Goal: Information Seeking & Learning: Learn about a topic

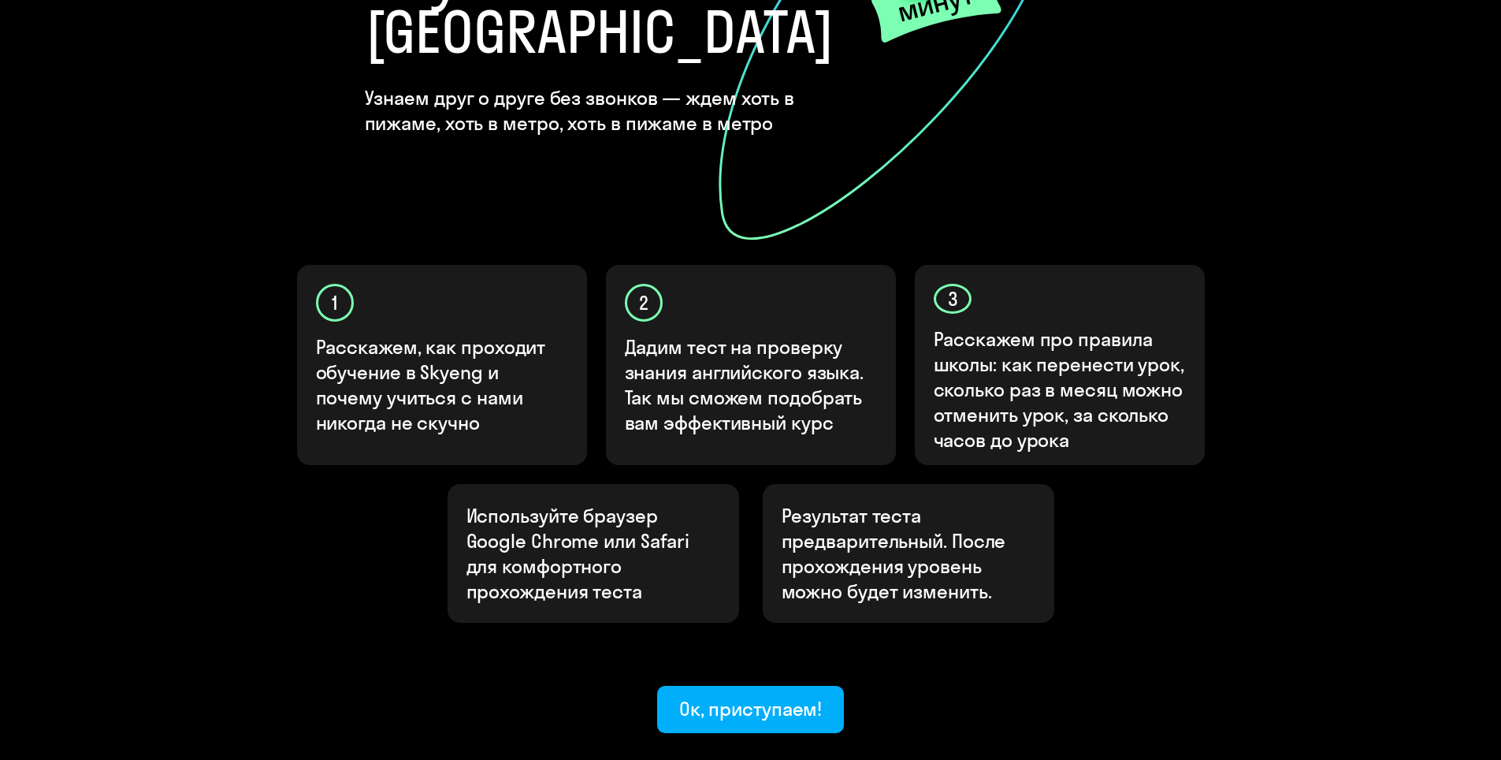
scroll to position [315, 0]
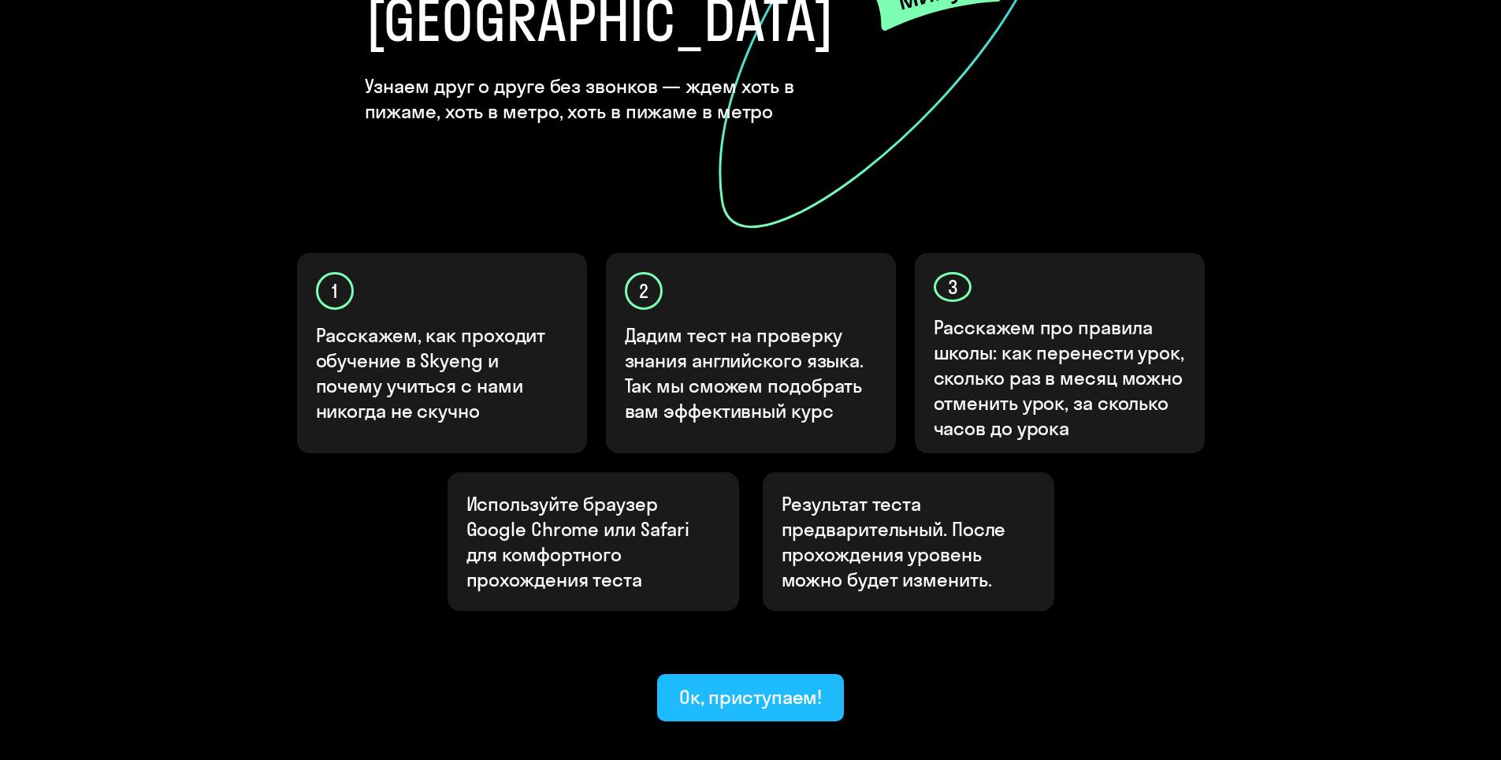
click at [715, 674] on button "Ок, приступаем!" at bounding box center [751, 697] width 188 height 47
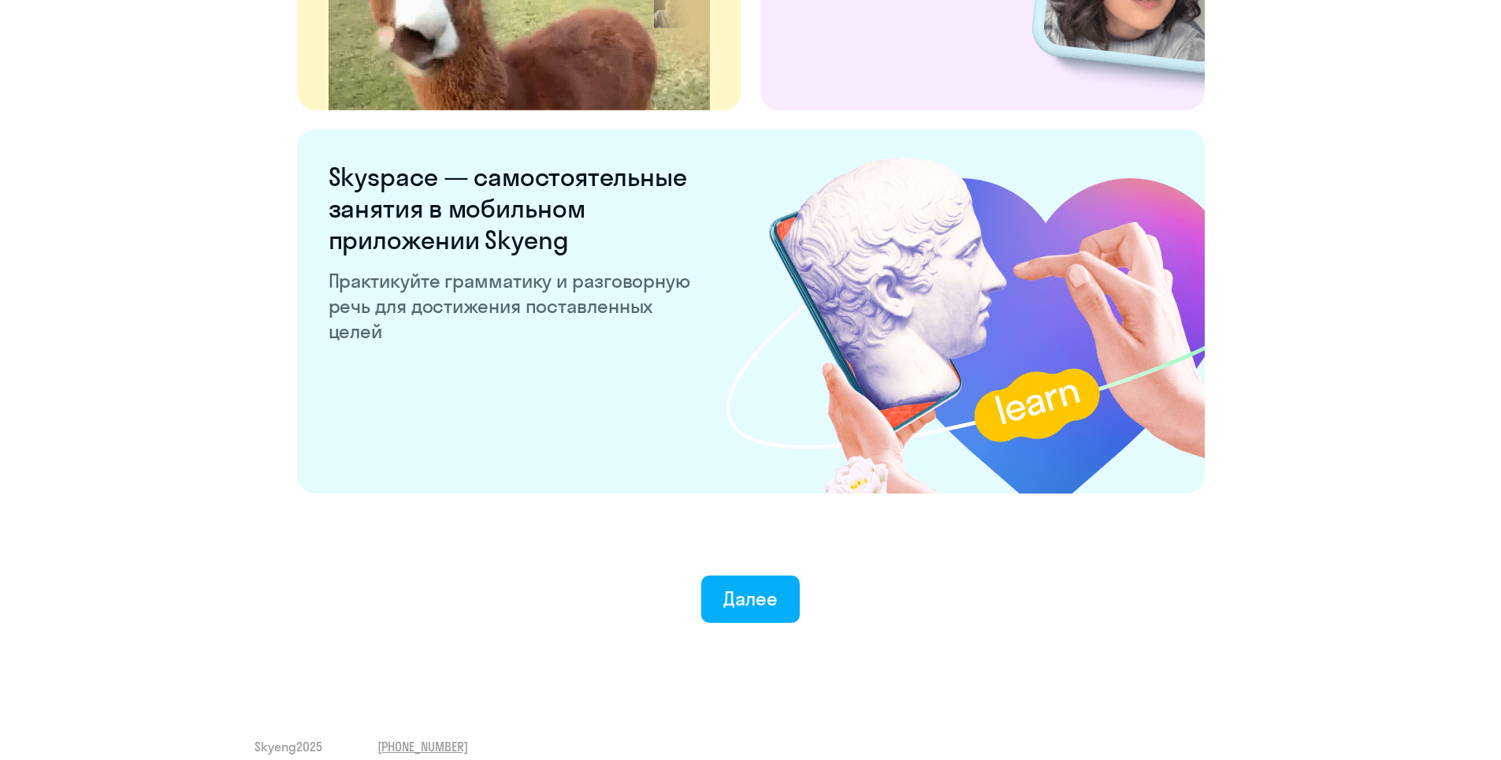
scroll to position [2893, 0]
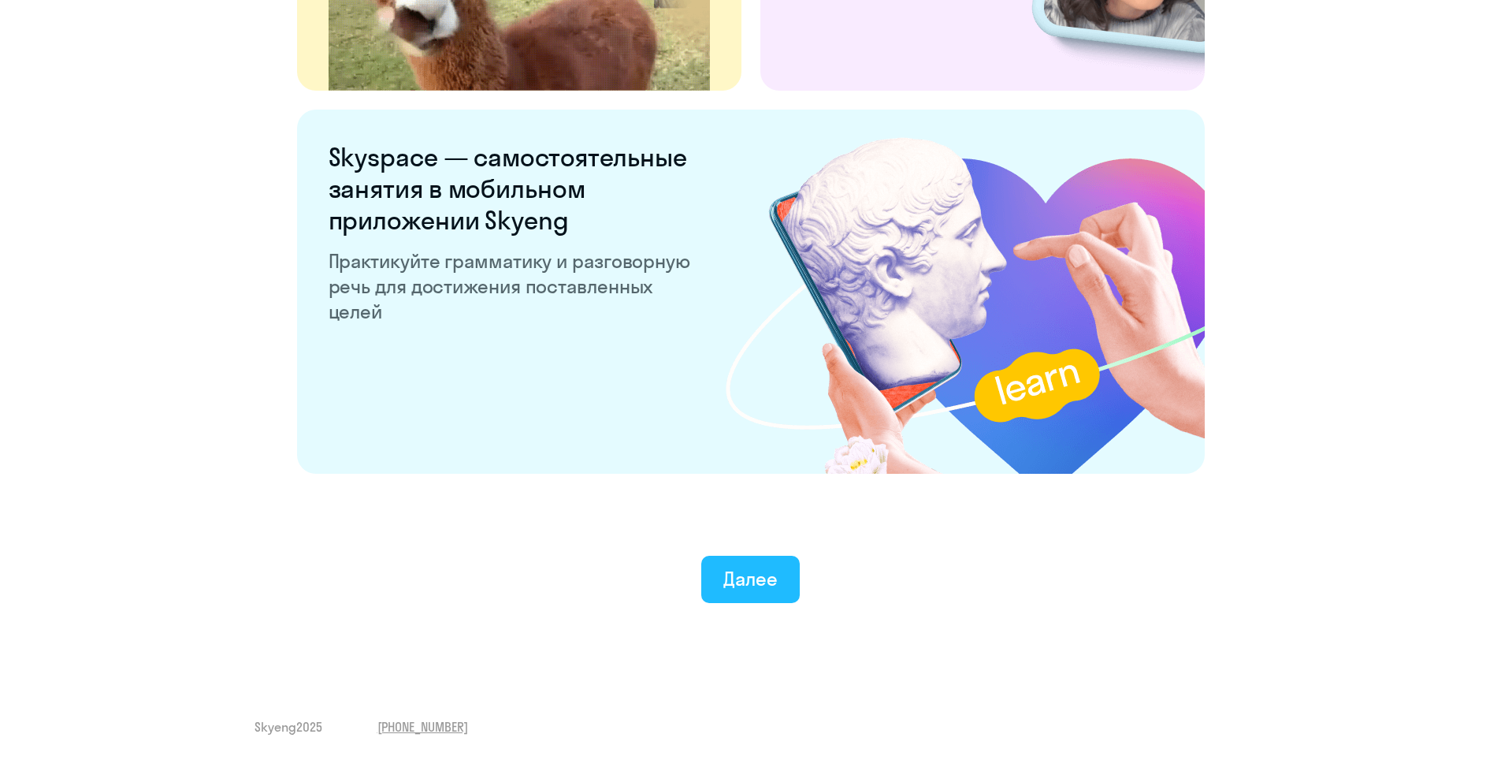
click at [744, 568] on div "Далее" at bounding box center [750, 578] width 54 height 25
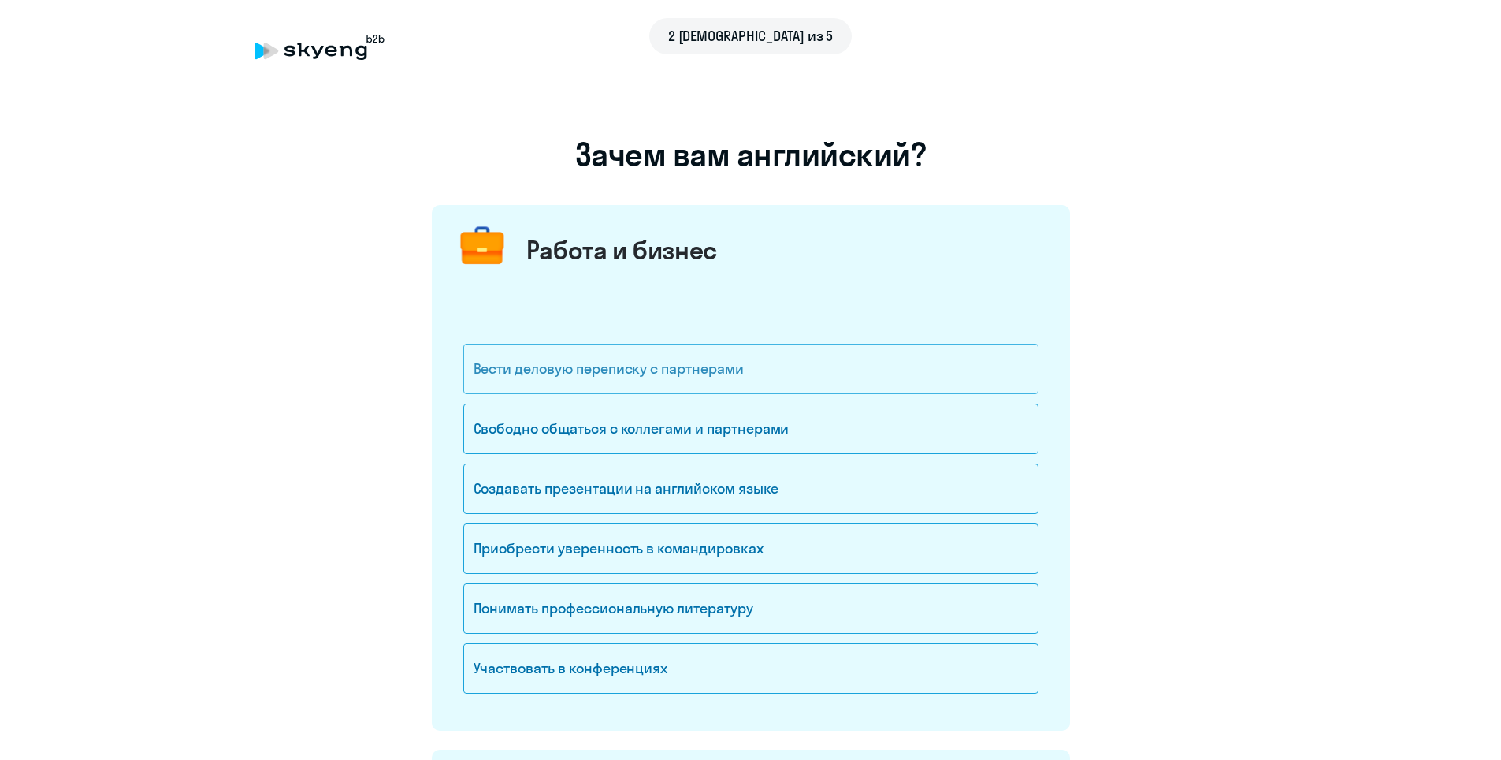
click at [790, 377] on div "Вести деловую переписку с партнерами" at bounding box center [750, 369] width 575 height 50
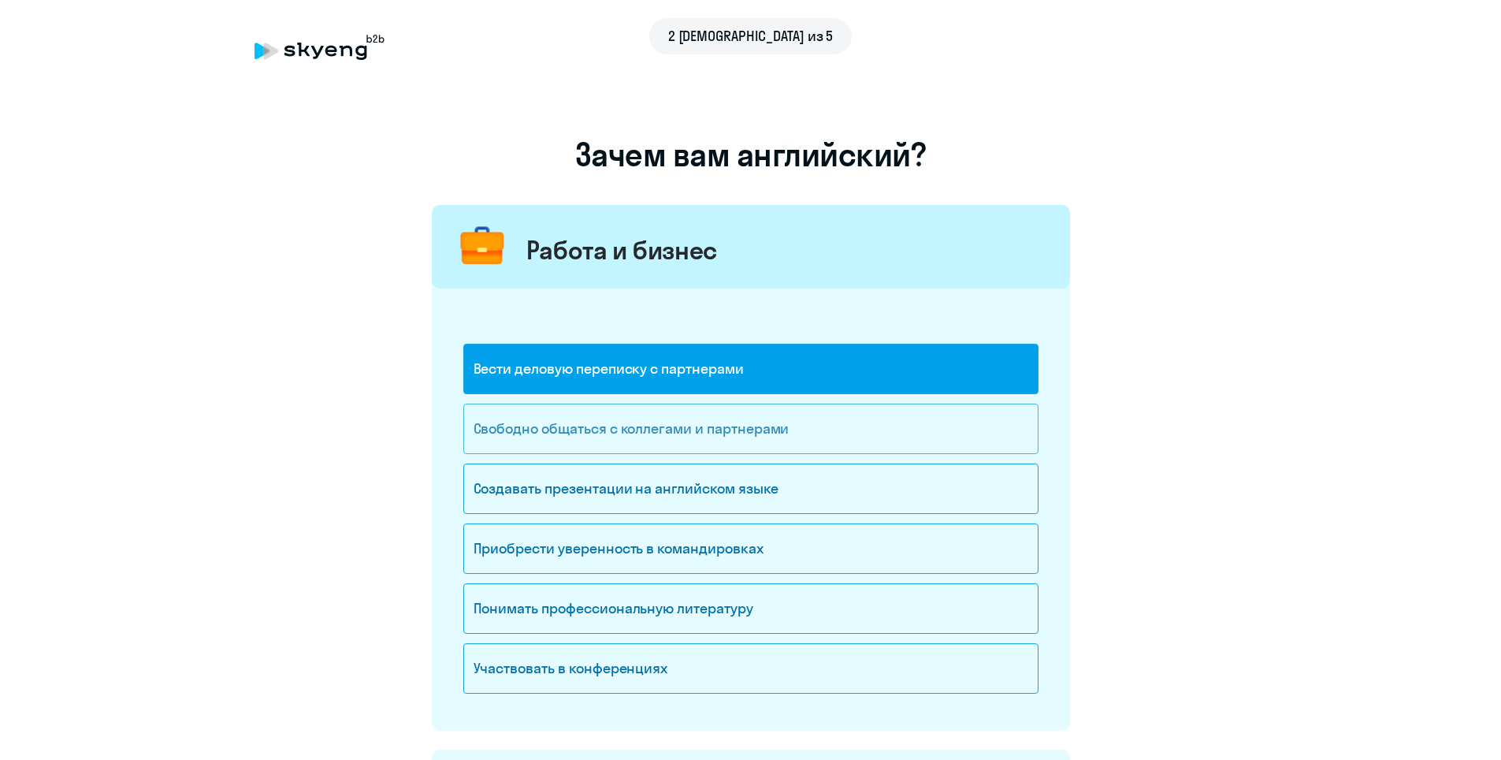
click at [785, 432] on div "Свободно общаться с коллегами и партнерами" at bounding box center [750, 429] width 575 height 50
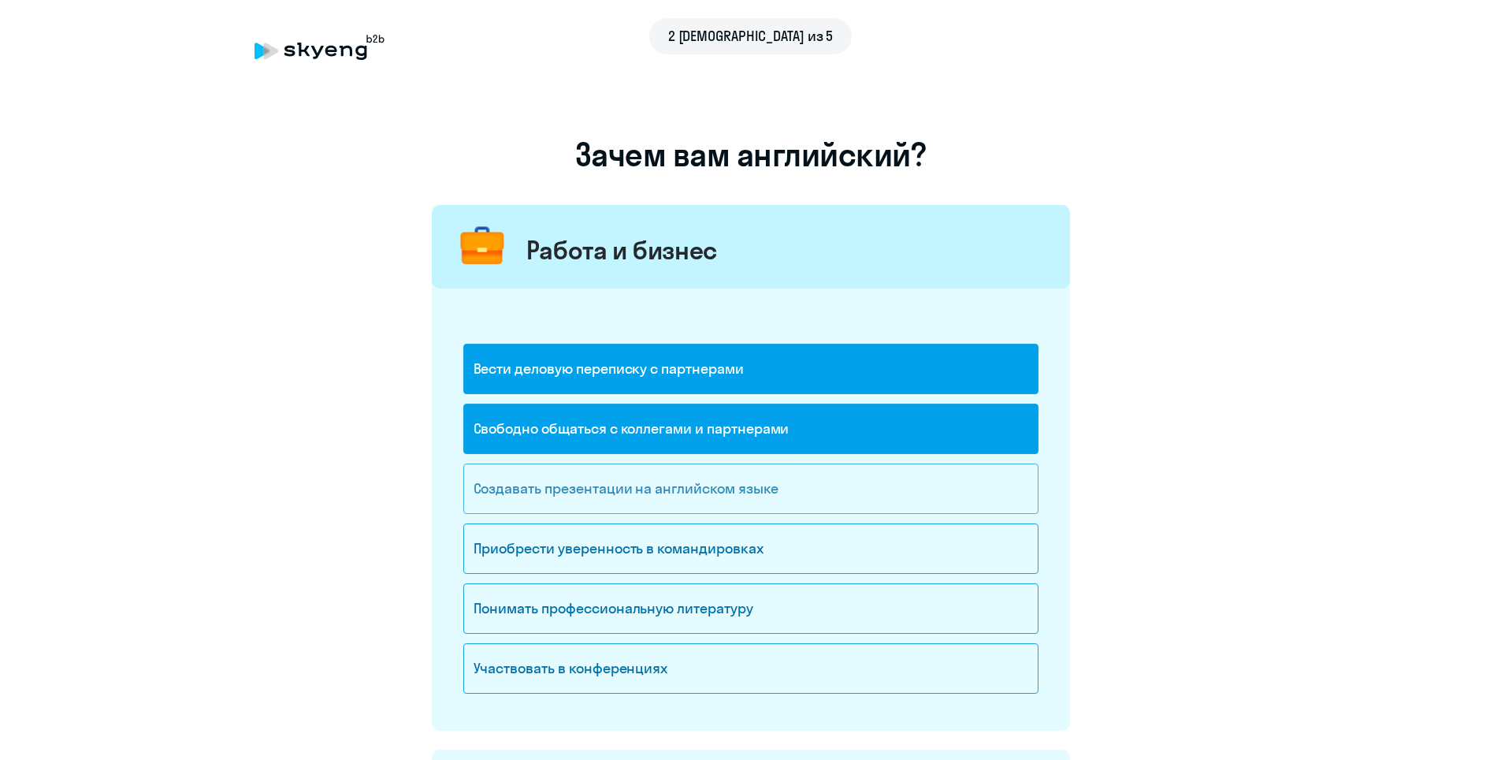
click at [836, 484] on div "Создавать презентации на английском языке" at bounding box center [750, 488] width 575 height 50
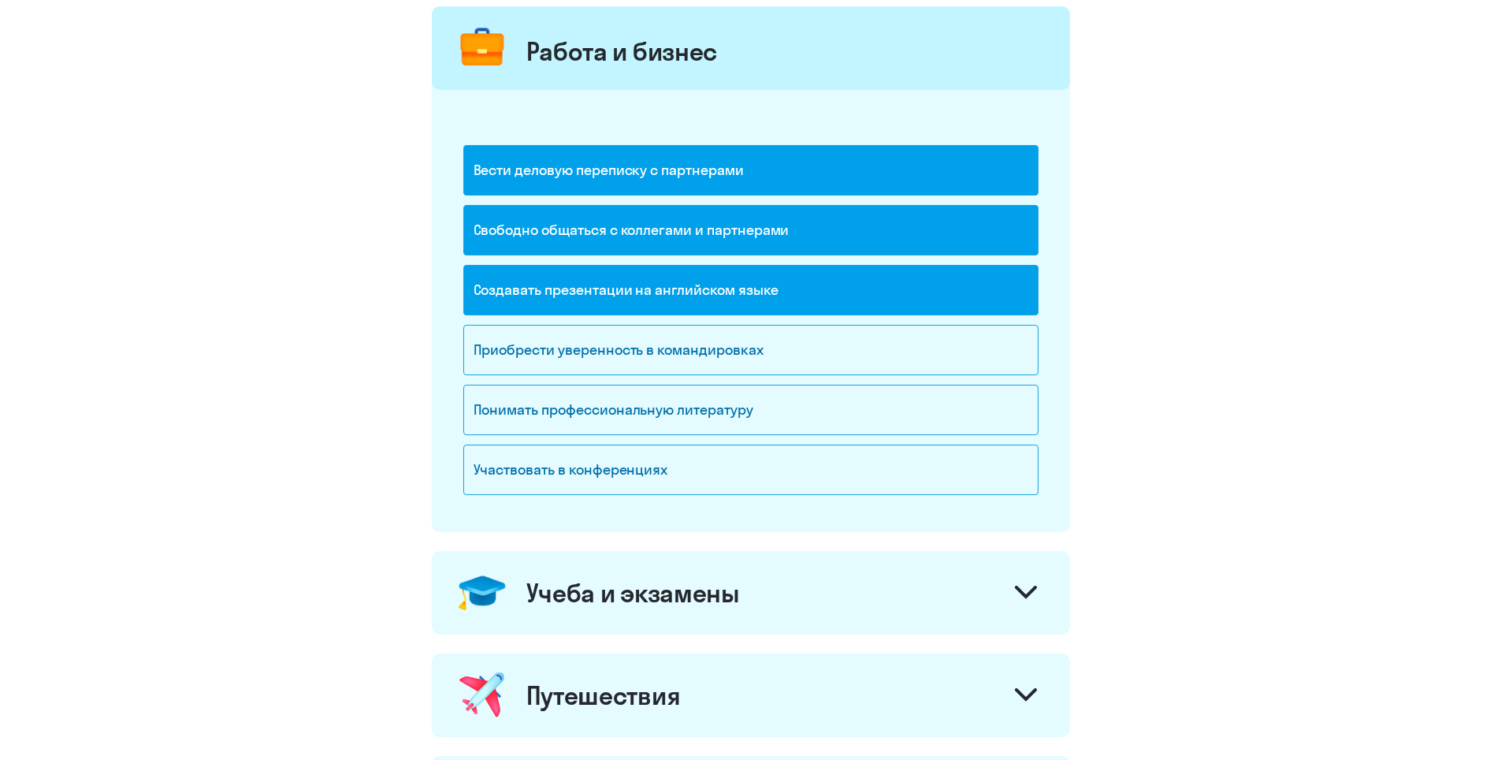
scroll to position [236, 0]
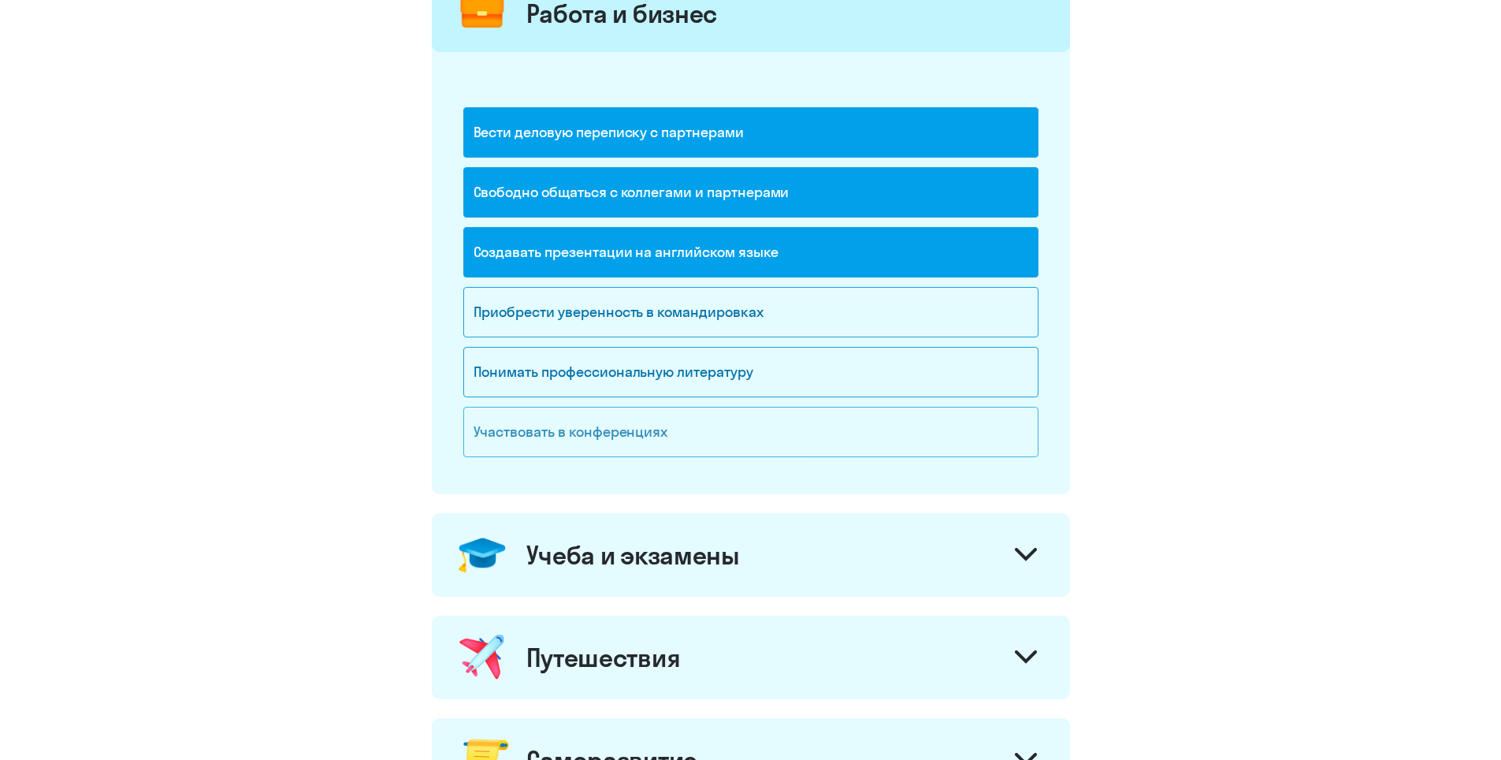
click at [762, 434] on div "Участвовать в конференциях" at bounding box center [750, 432] width 575 height 50
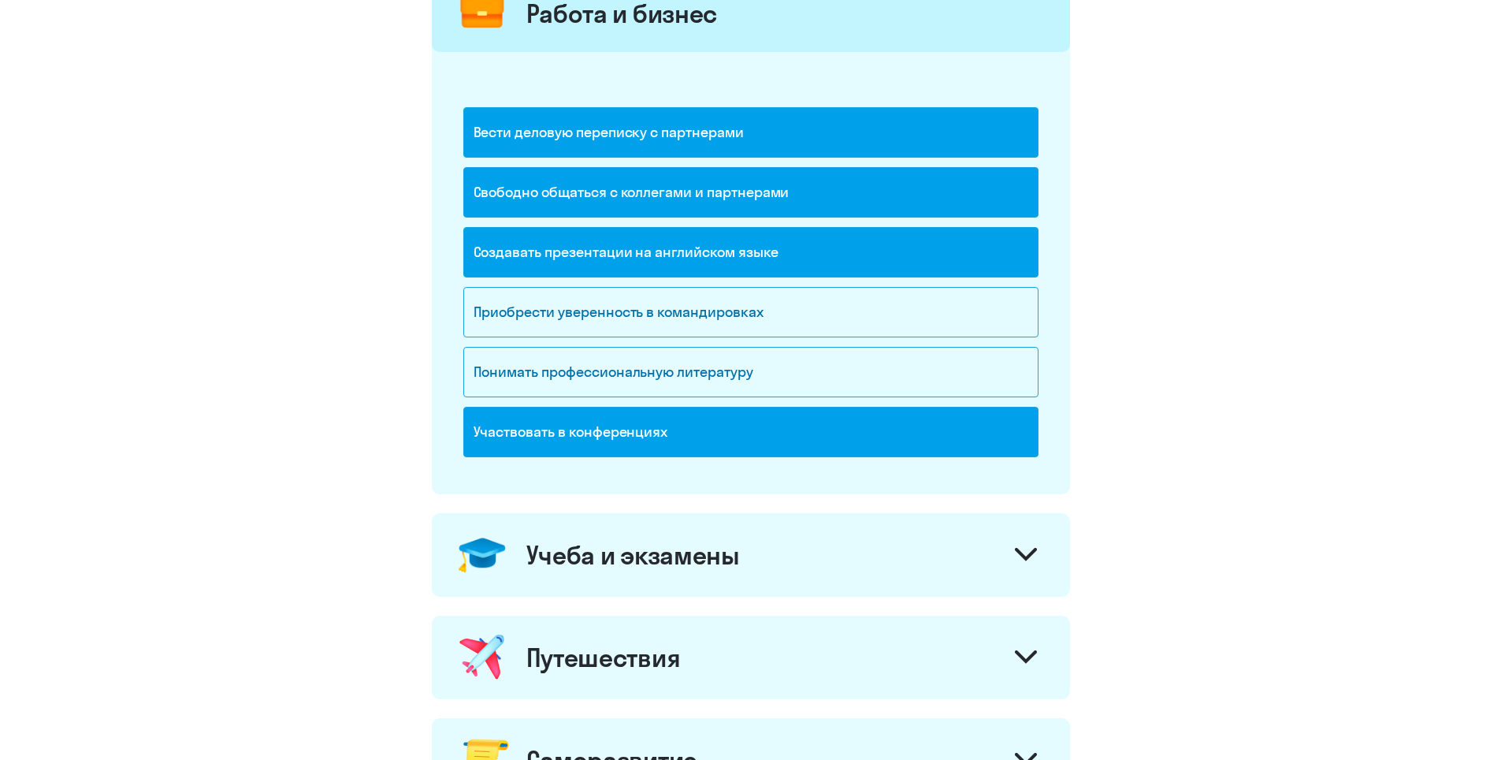
click at [768, 554] on div "Учеба и экзамены" at bounding box center [751, 555] width 638 height 84
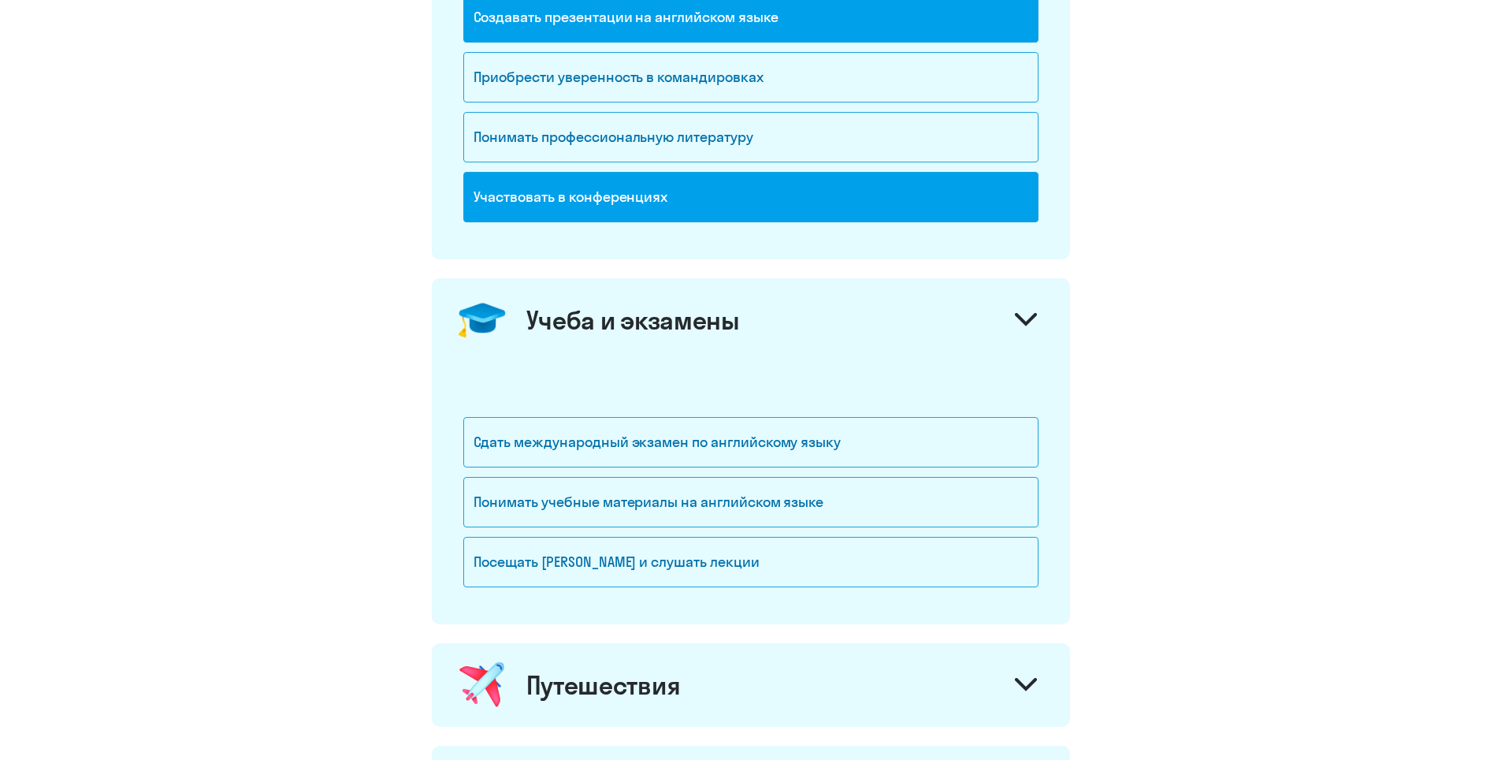
scroll to position [473, 0]
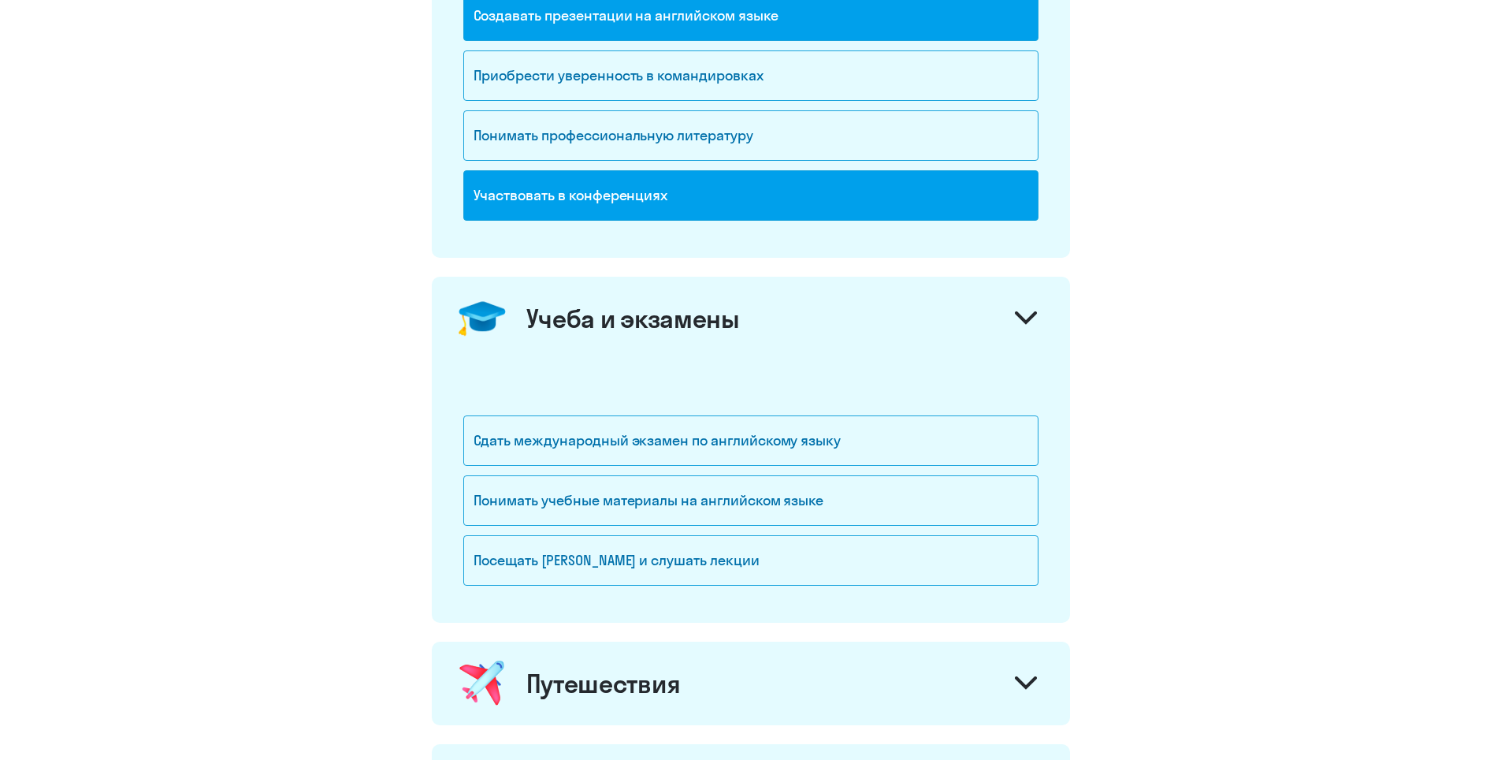
click at [723, 327] on div "Учеба и экзамены" at bounding box center [633, 319] width 214 height 32
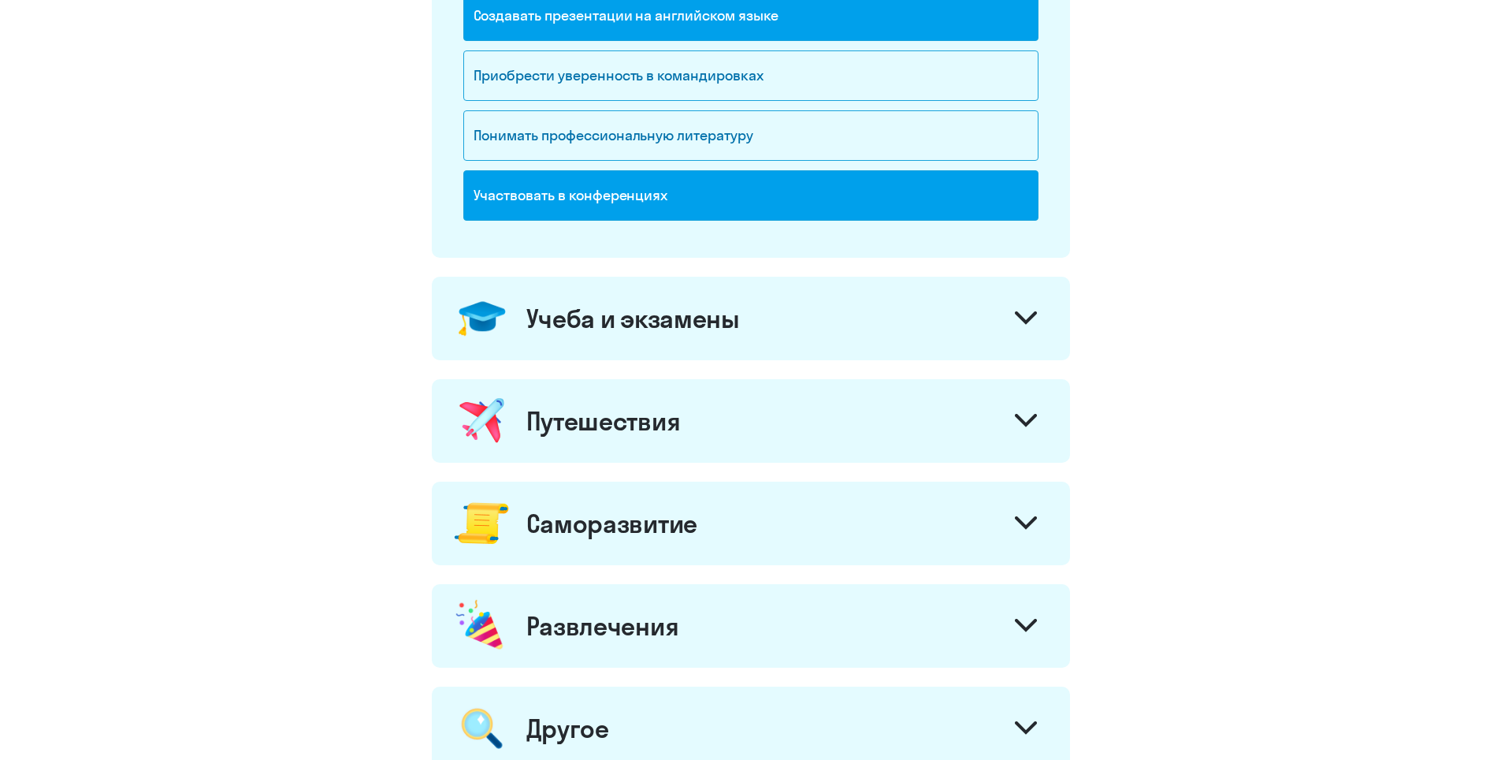
click at [640, 433] on div "Путешествия" at bounding box center [603, 421] width 154 height 32
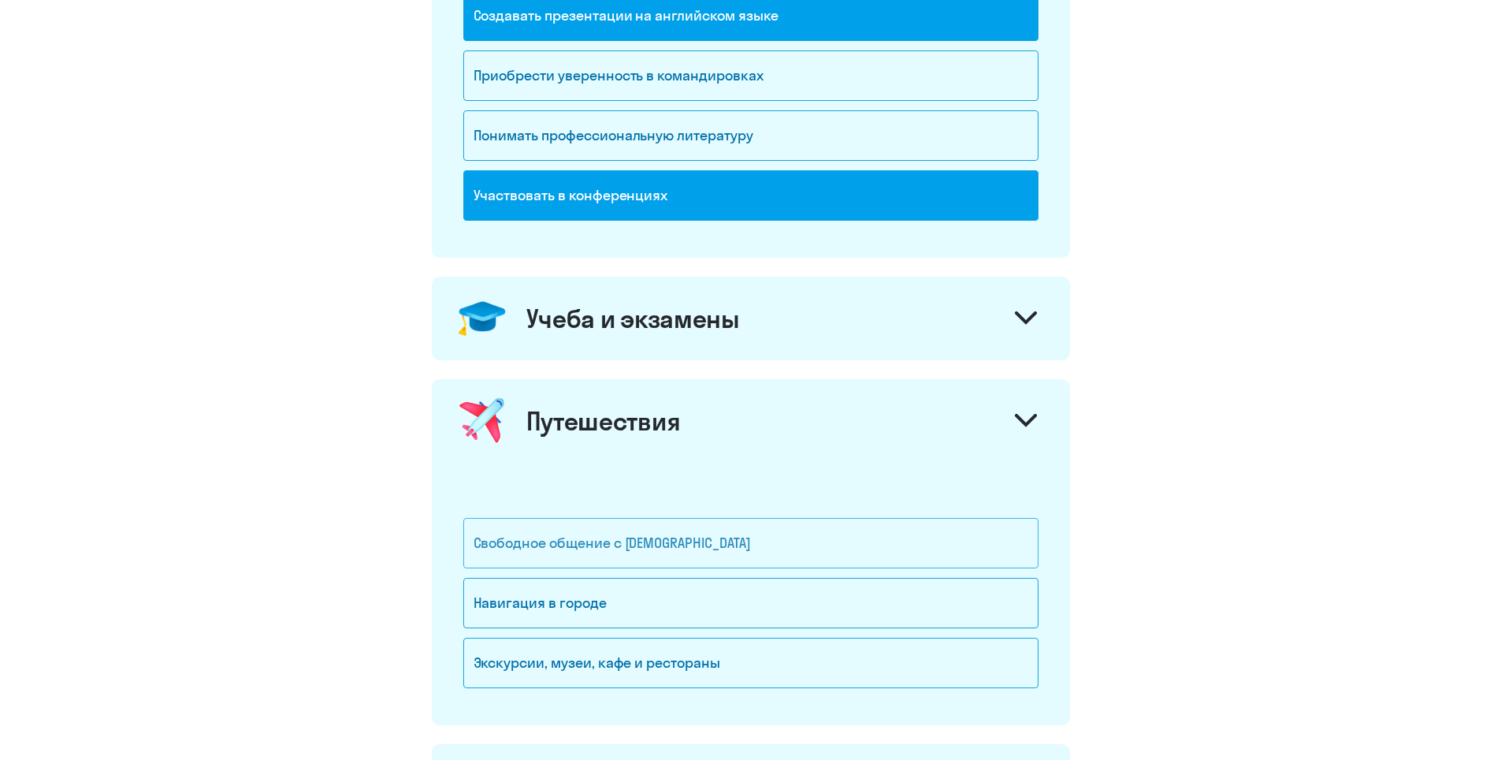
click at [725, 548] on div "Свободное общение с иностранцами" at bounding box center [750, 543] width 575 height 50
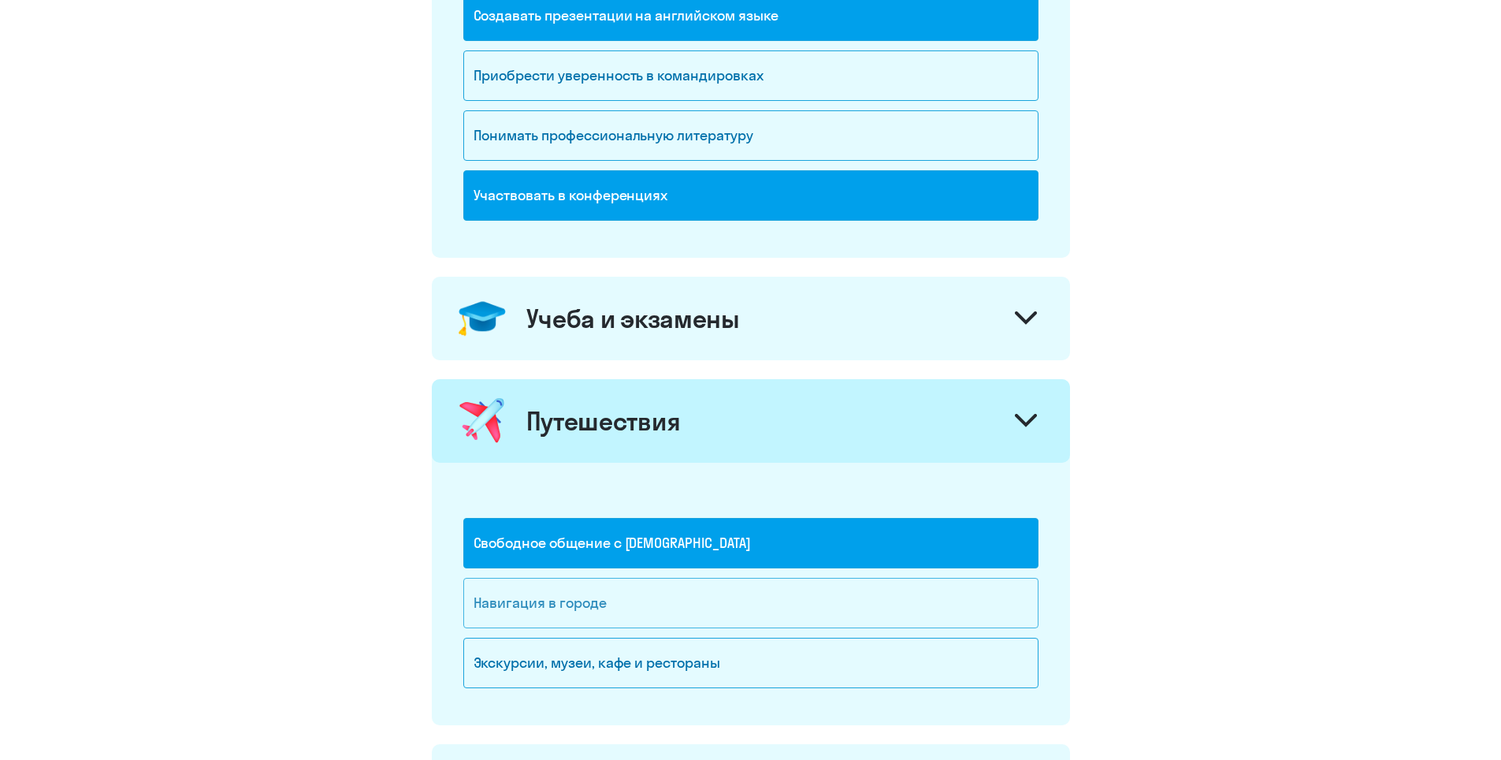
click at [722, 616] on div "Навигация в городе" at bounding box center [750, 603] width 575 height 50
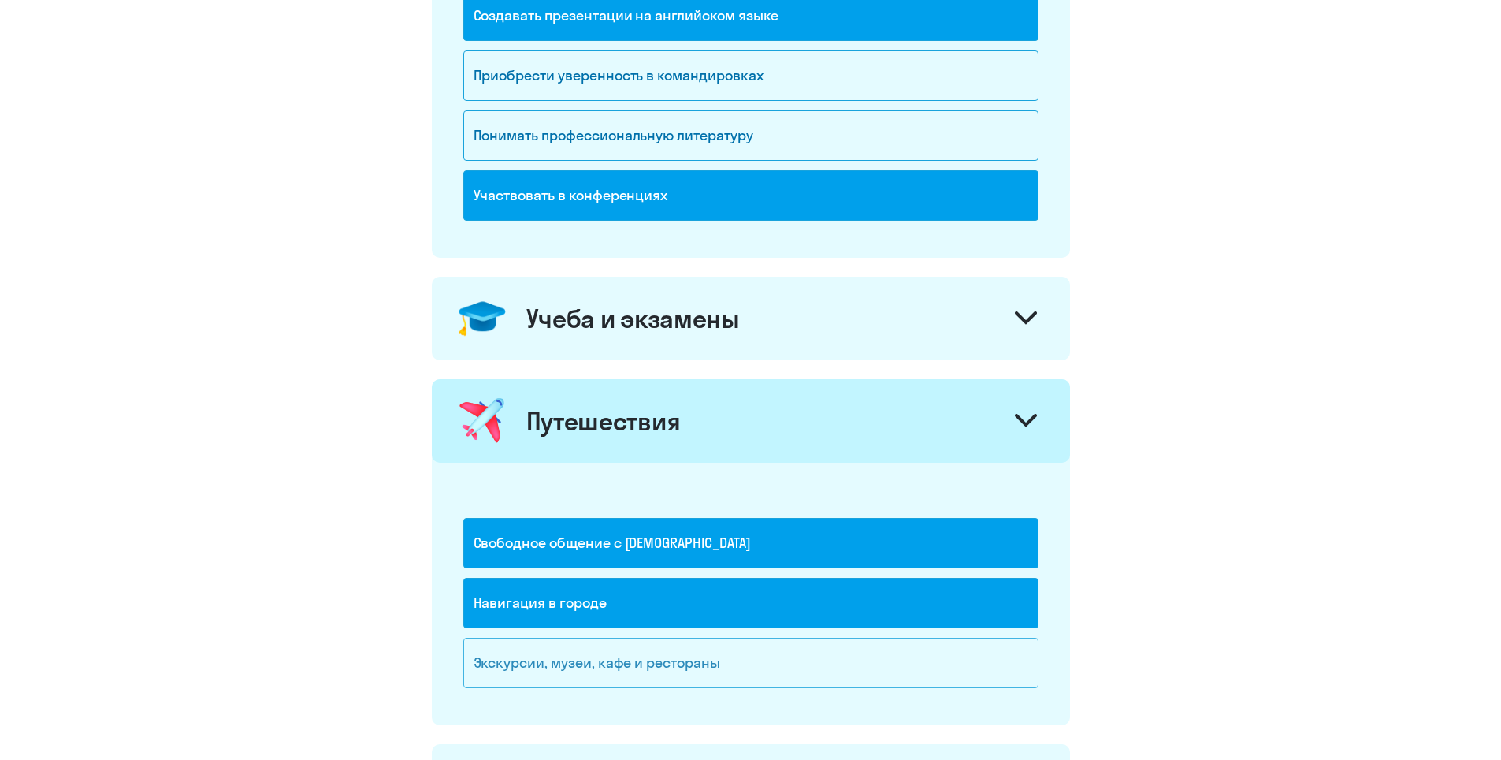
click at [727, 654] on div "Экскурсии, музеи, кафе и рестораны" at bounding box center [750, 663] width 575 height 50
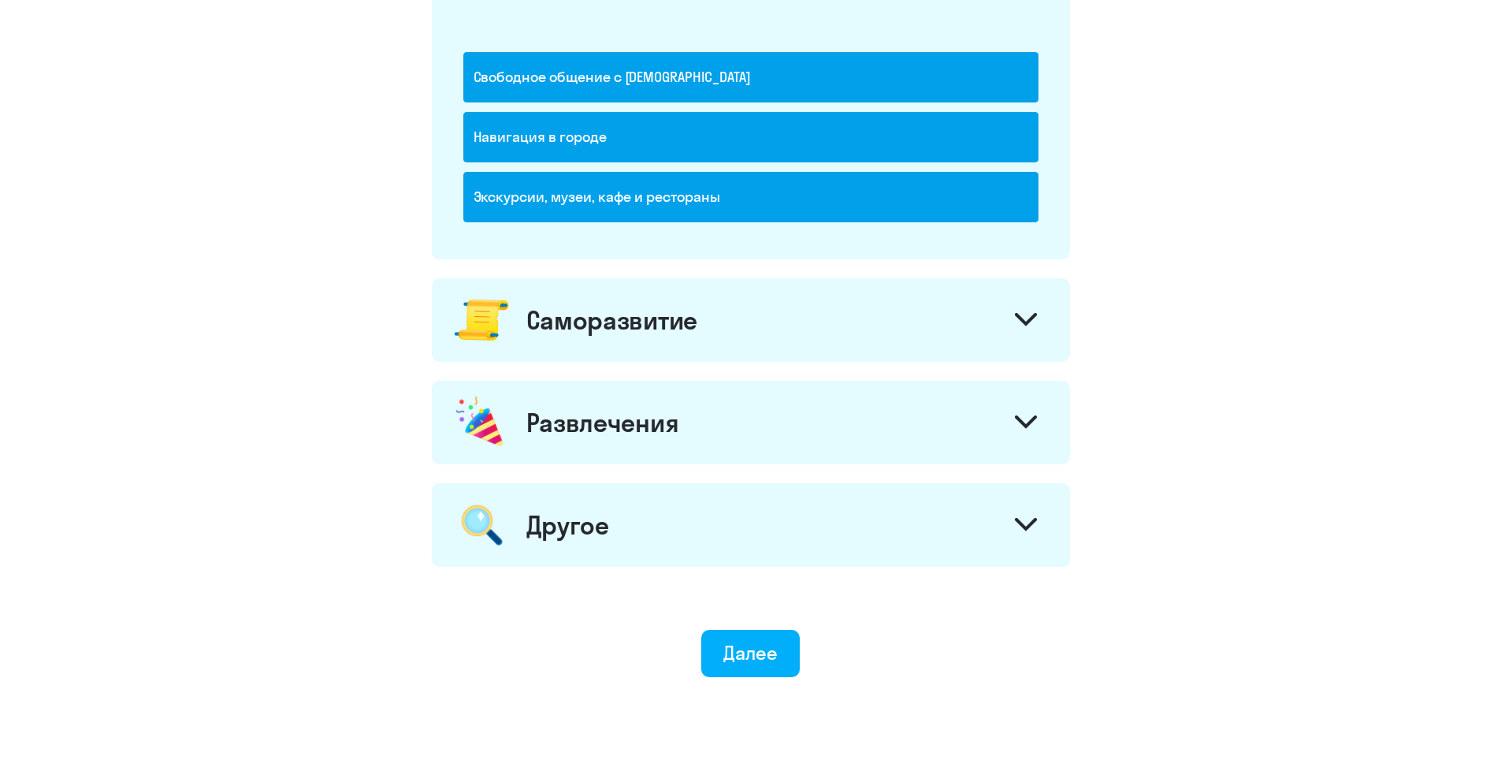
scroll to position [946, 0]
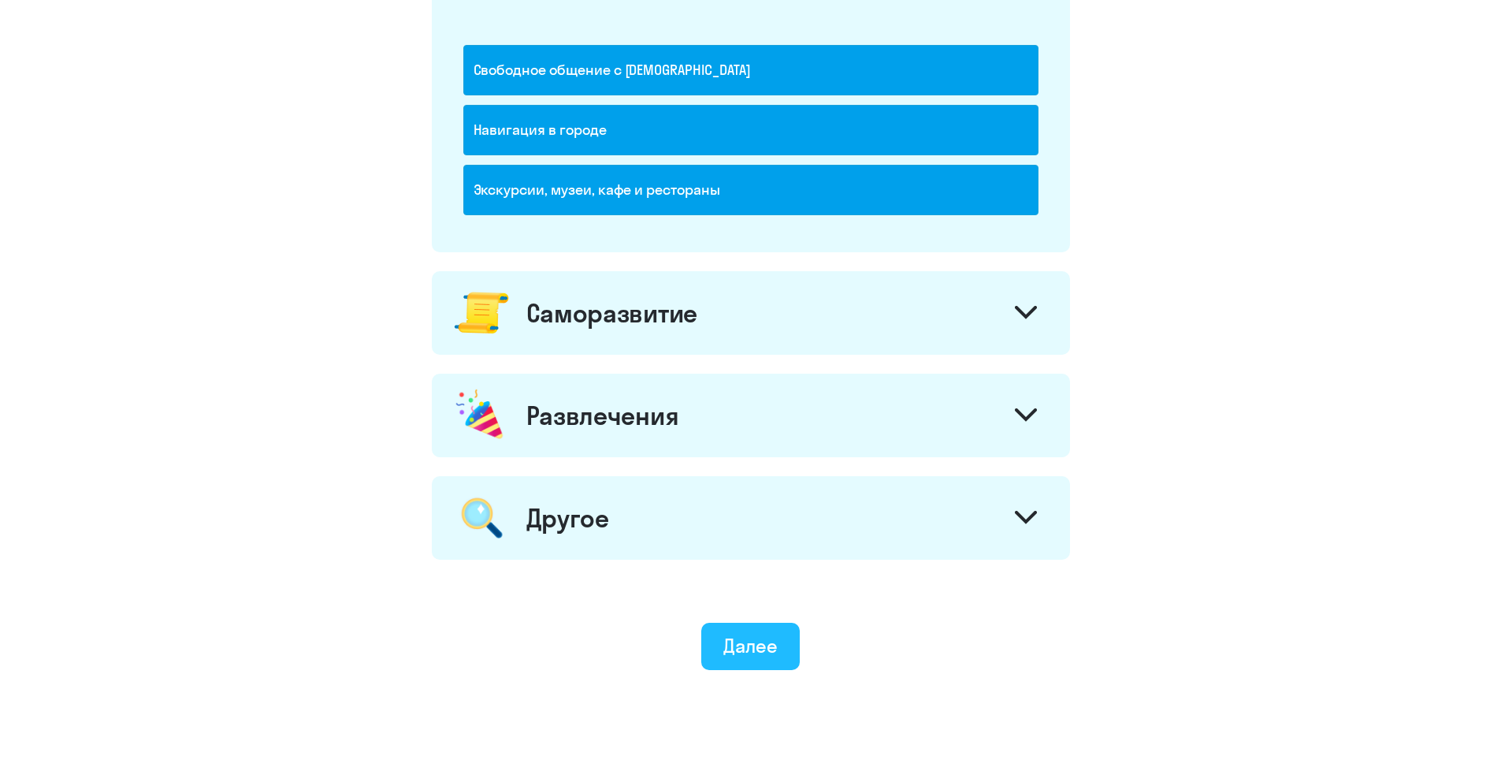
click at [758, 632] on button "Далее" at bounding box center [750, 646] width 99 height 47
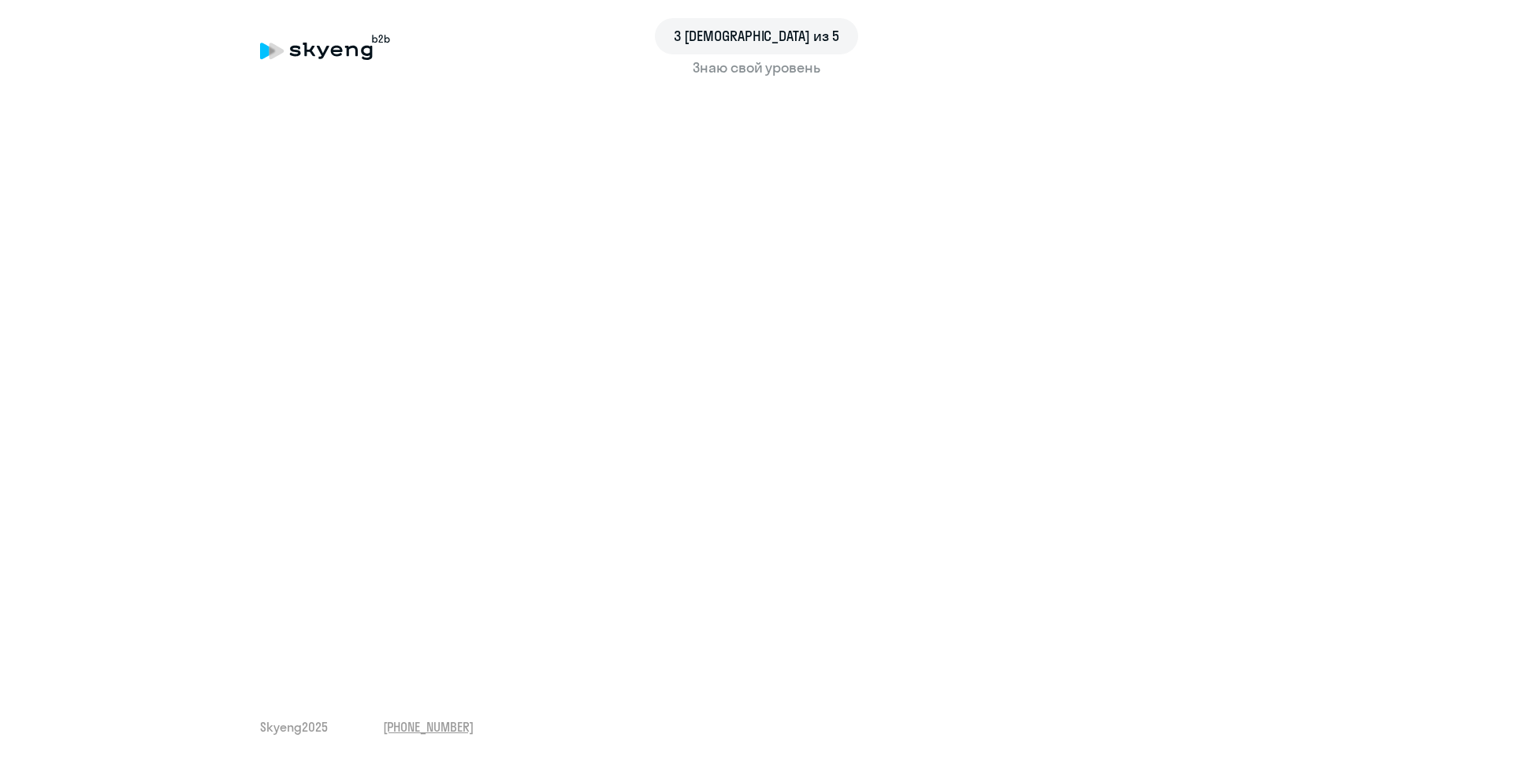
click at [754, 41] on span "3 шаг из 5" at bounding box center [757, 36] width 166 height 20
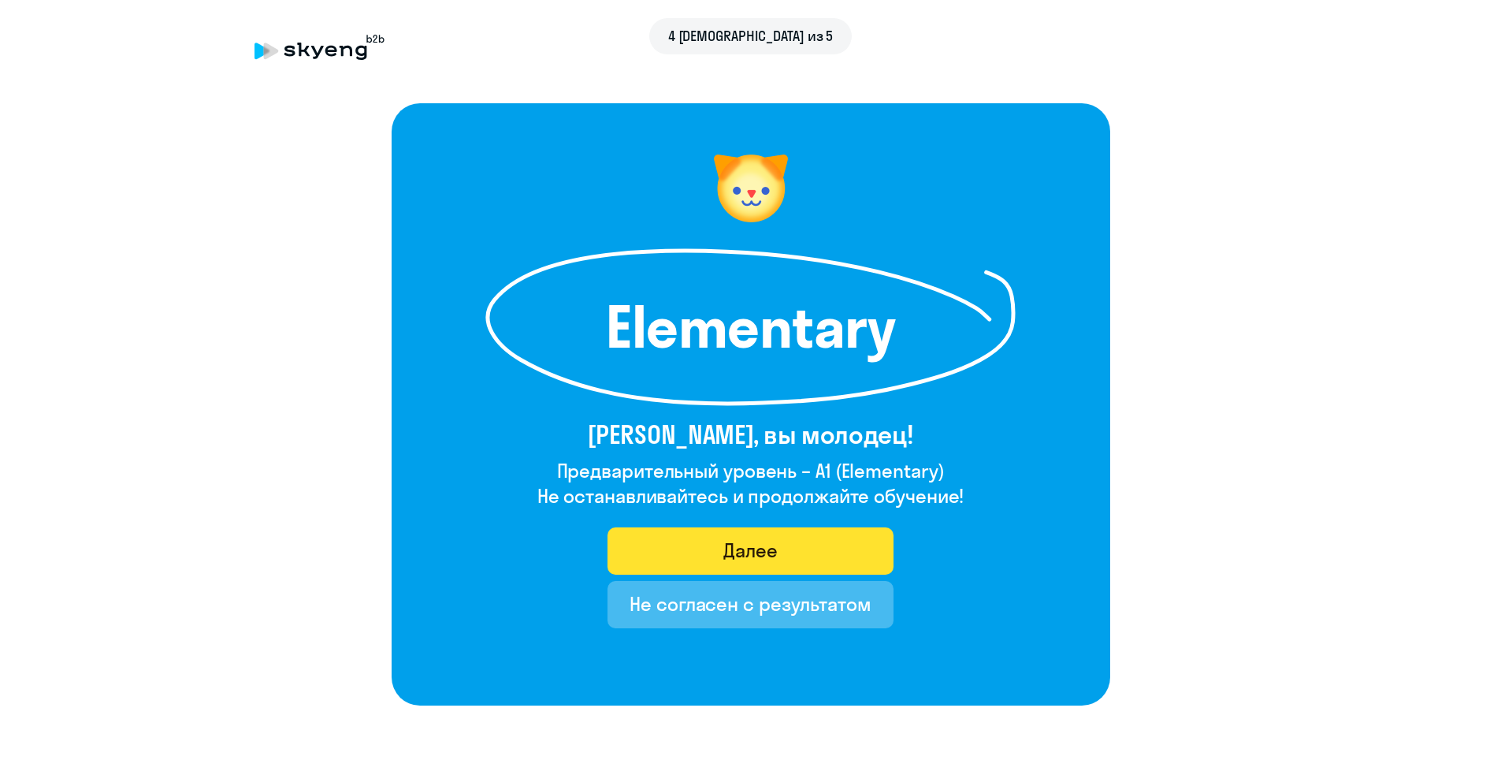
click at [805, 560] on button "Далее" at bounding box center [751, 550] width 286 height 47
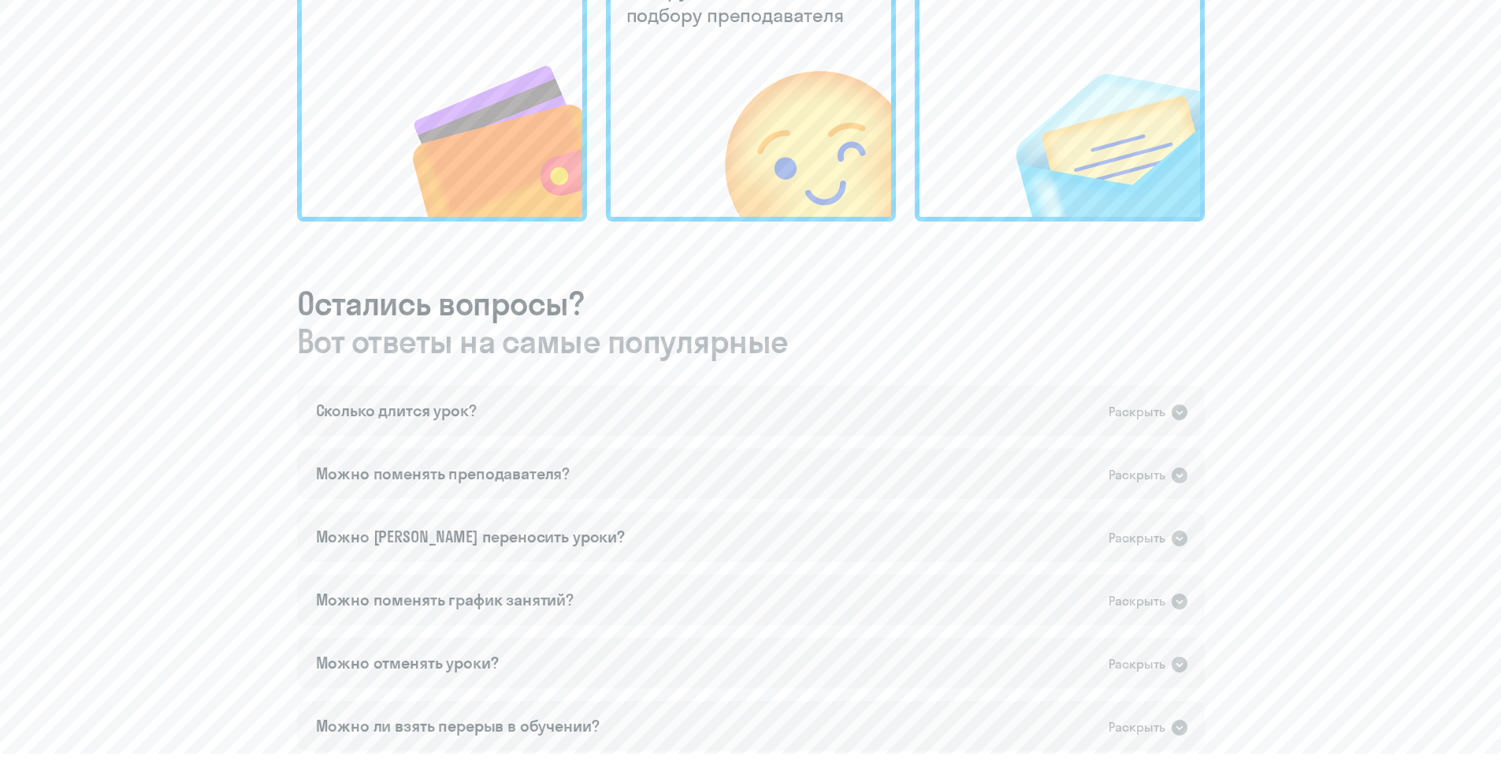
scroll to position [630, 0]
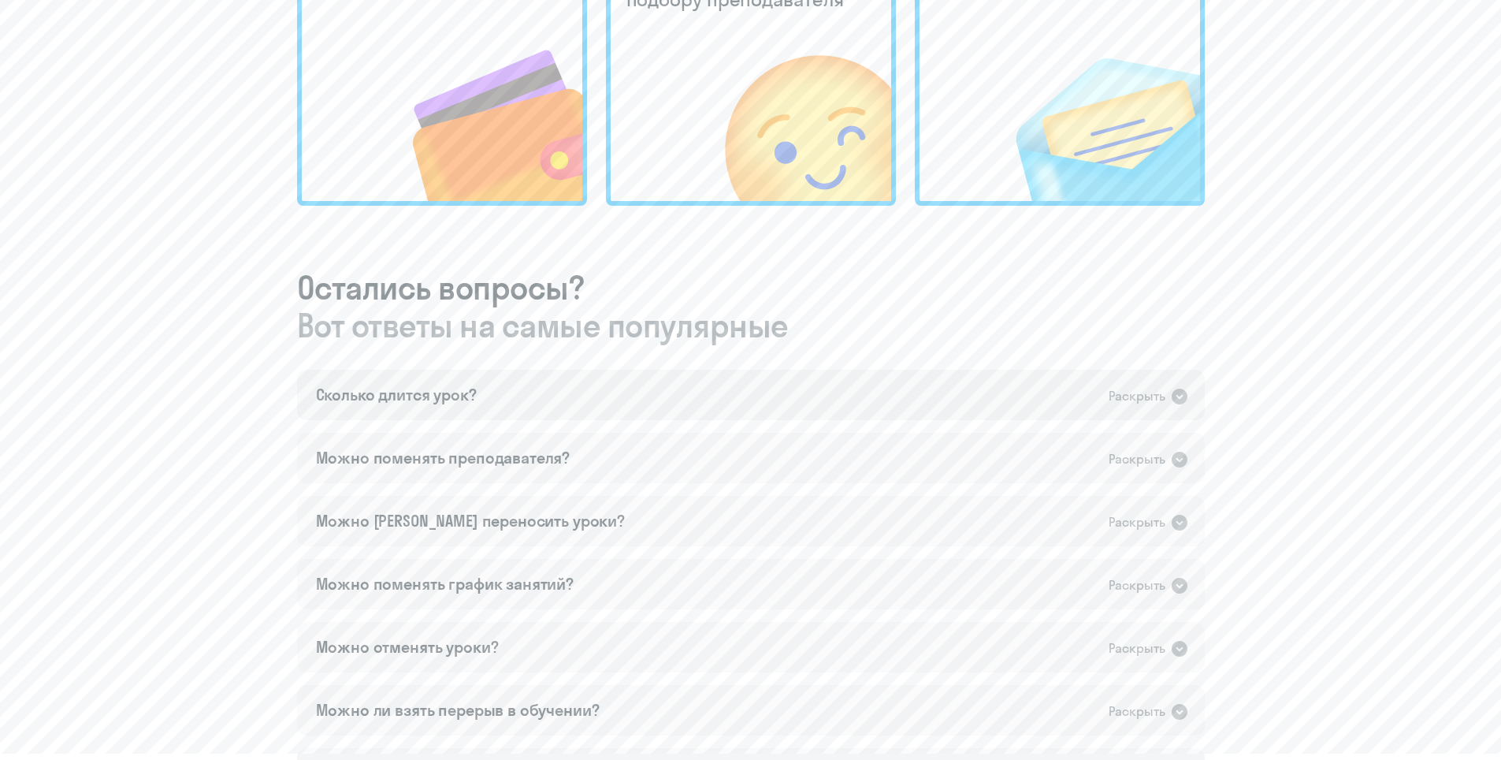
click at [527, 396] on div "Сколько длится урок? Раскрыть" at bounding box center [751, 395] width 908 height 50
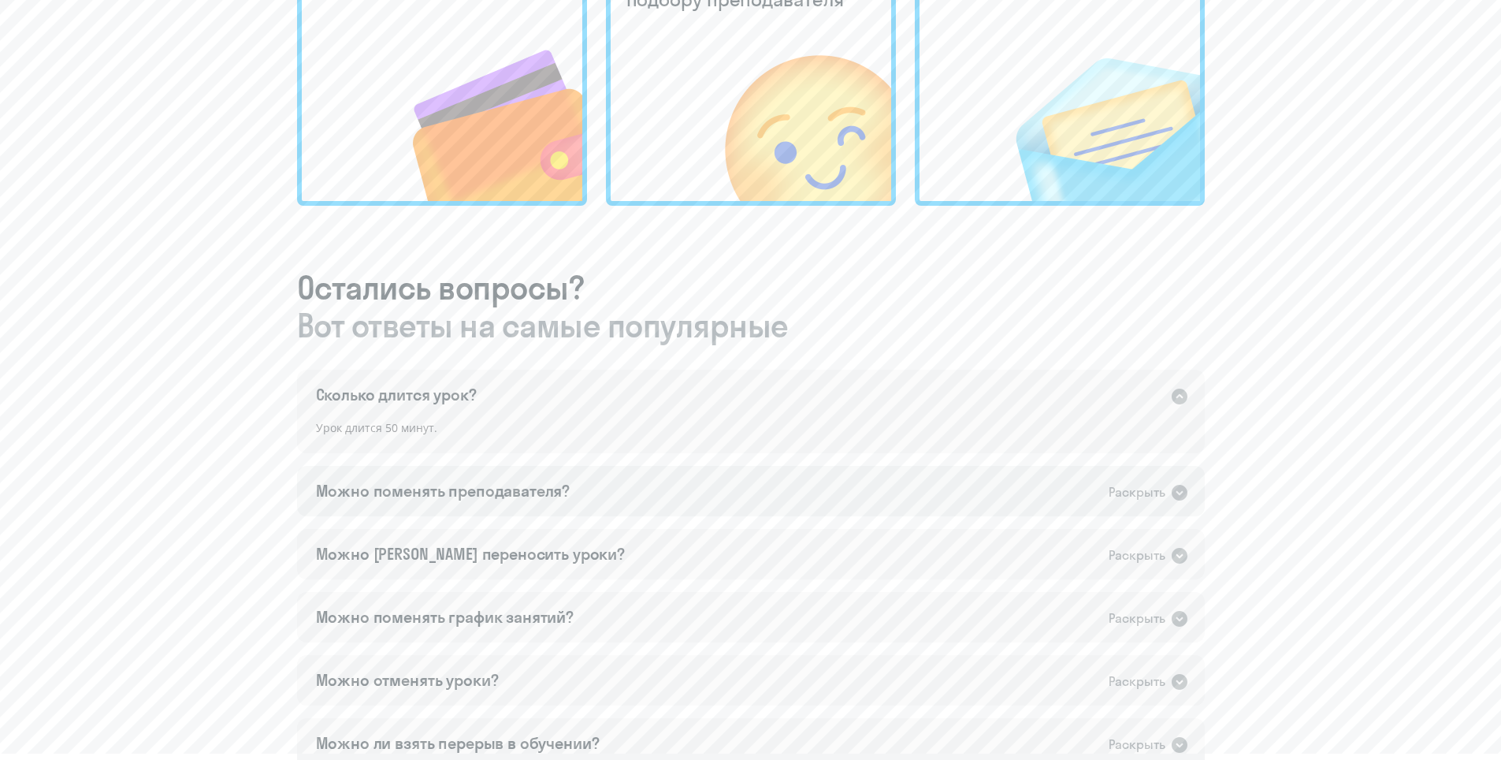
click at [512, 481] on div "Можно поменять преподавателя?" at bounding box center [443, 491] width 255 height 22
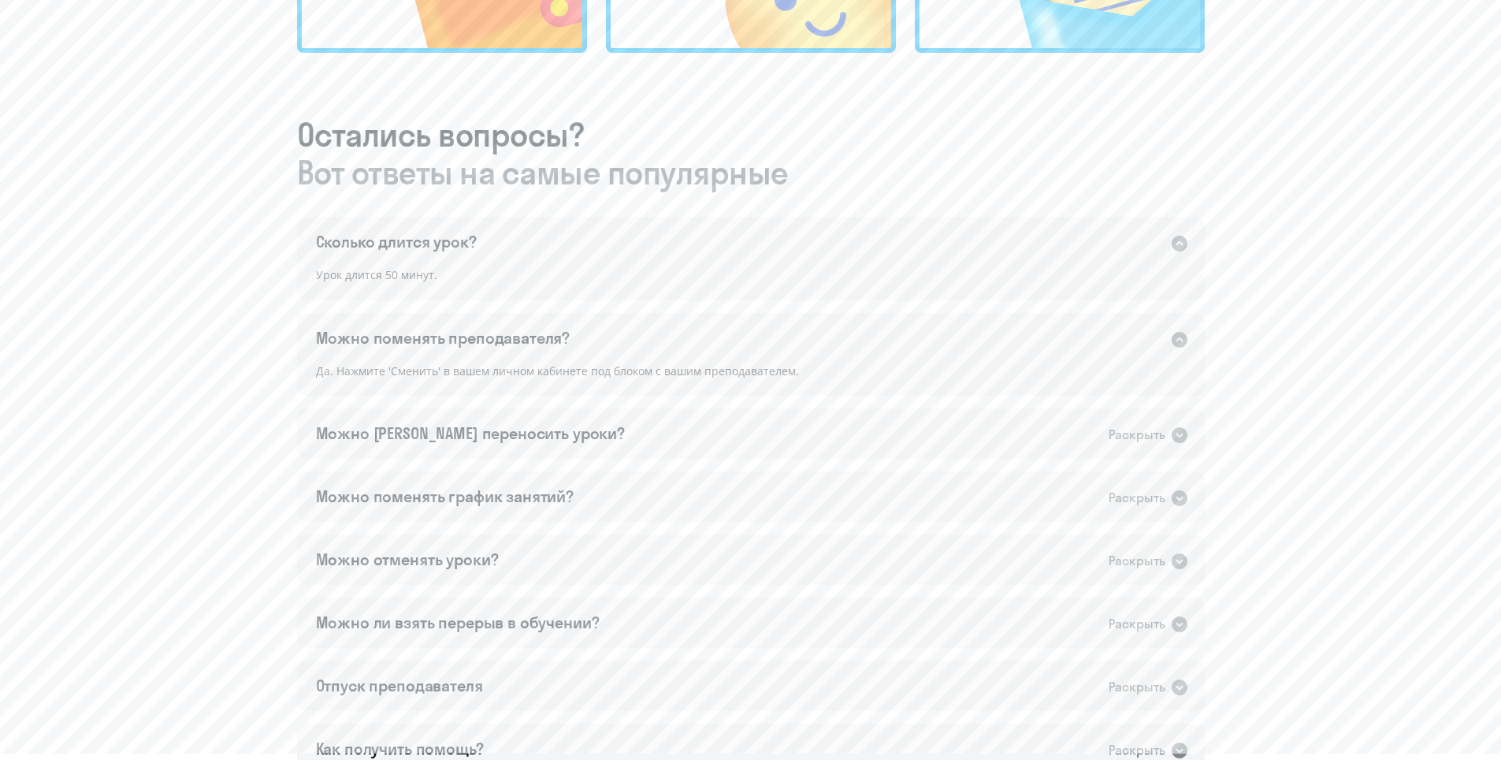
scroll to position [788, 0]
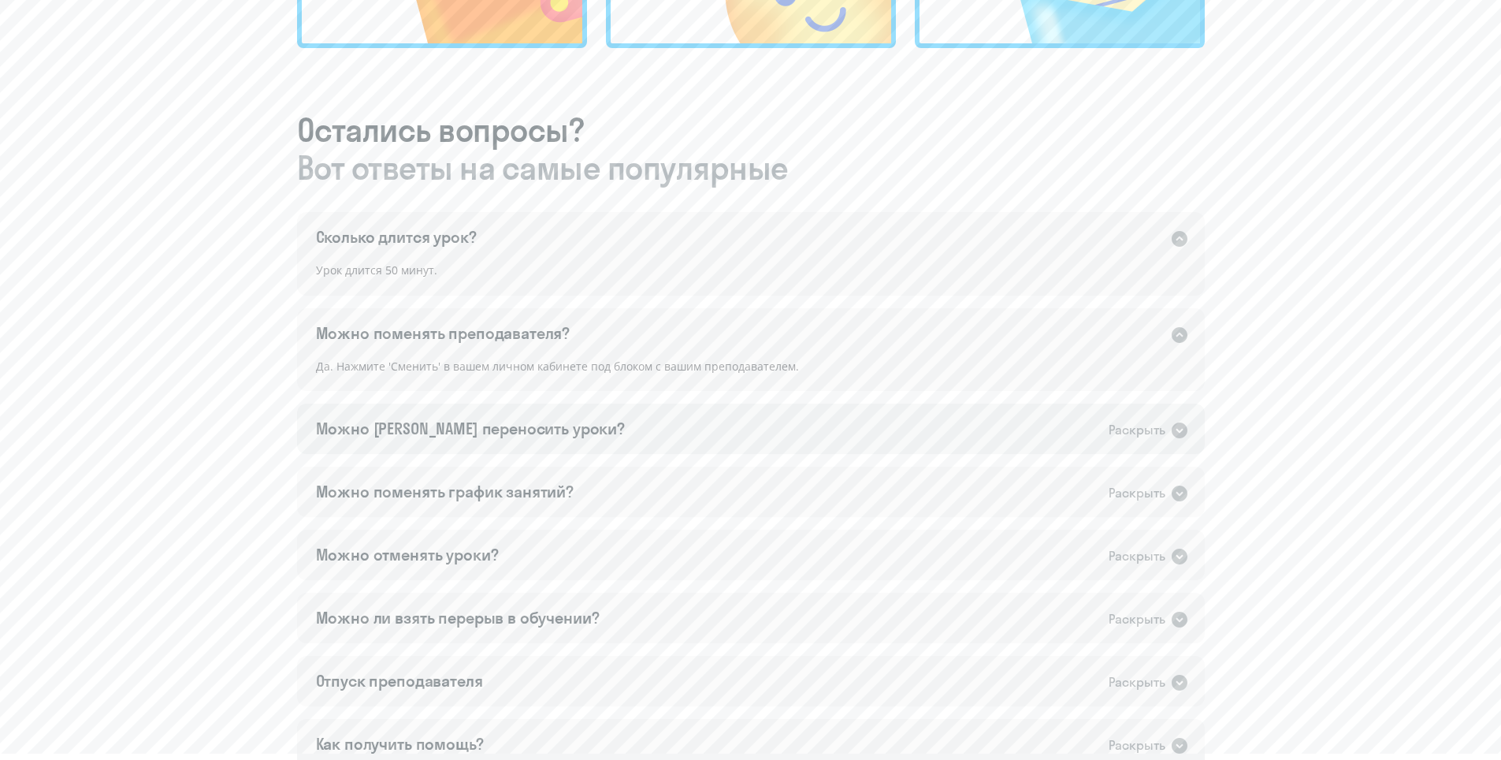
click at [499, 420] on div "Можно ли переносить уроки?" at bounding box center [470, 429] width 309 height 22
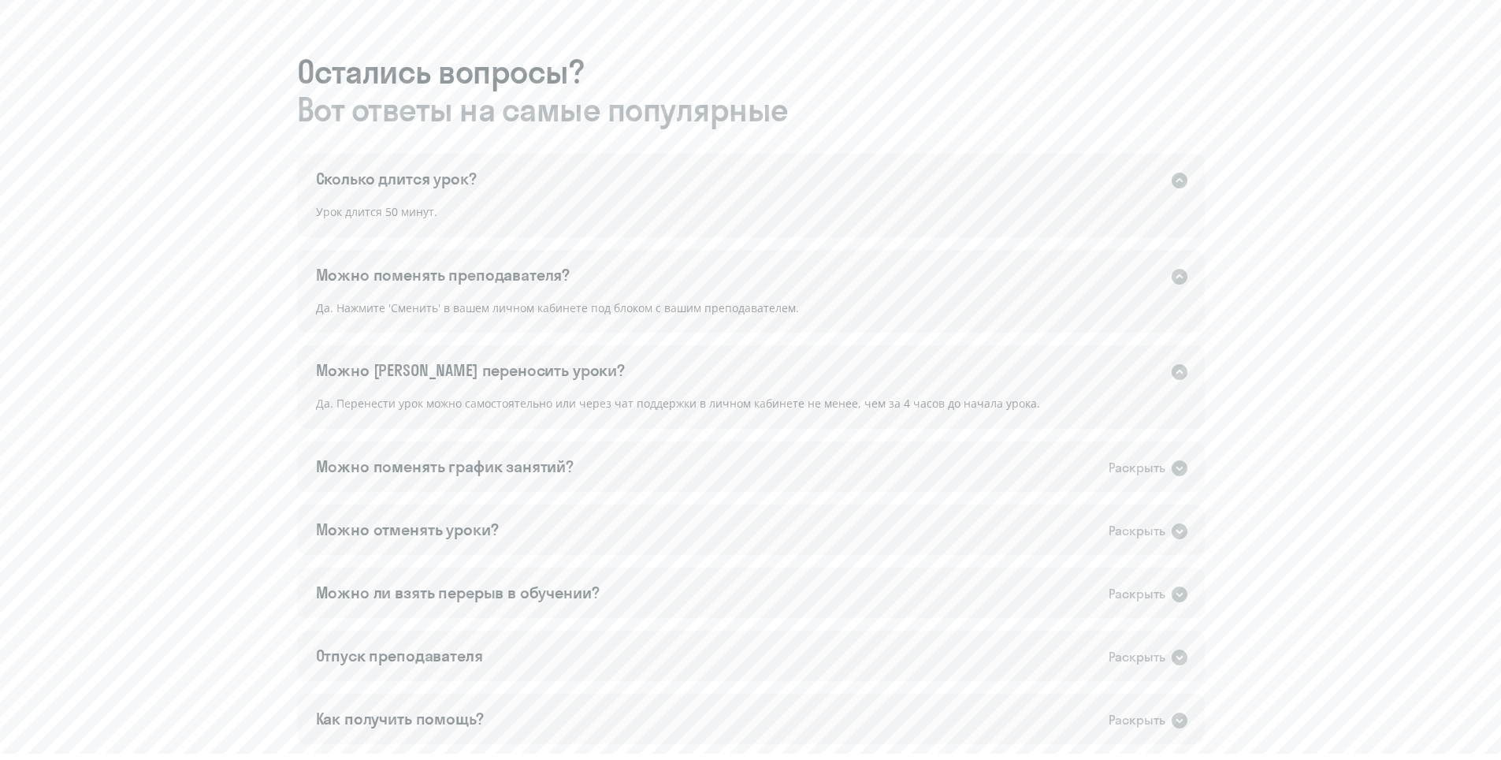
scroll to position [946, 0]
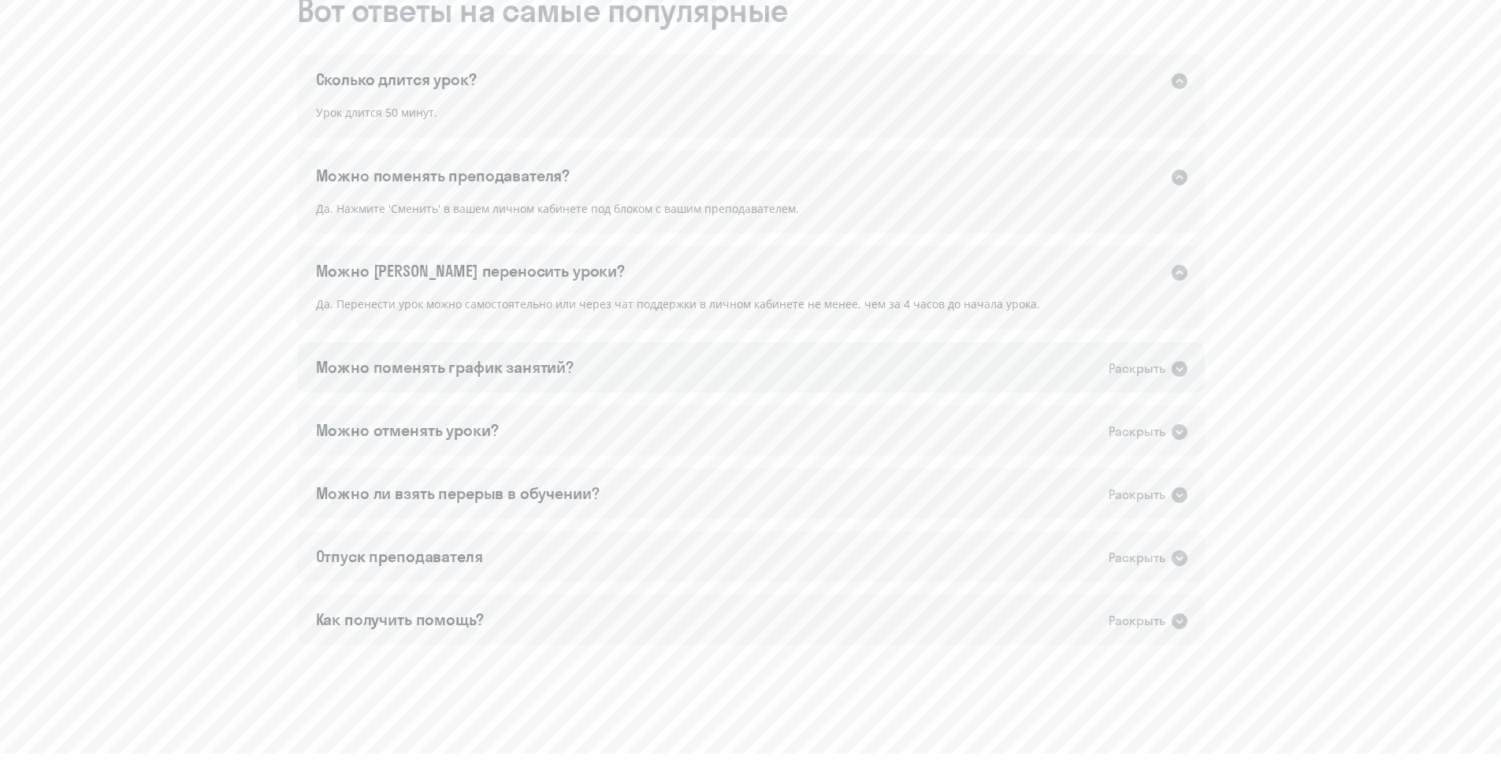
click at [527, 374] on div "Можно поменять график занятий?" at bounding box center [445, 367] width 258 height 22
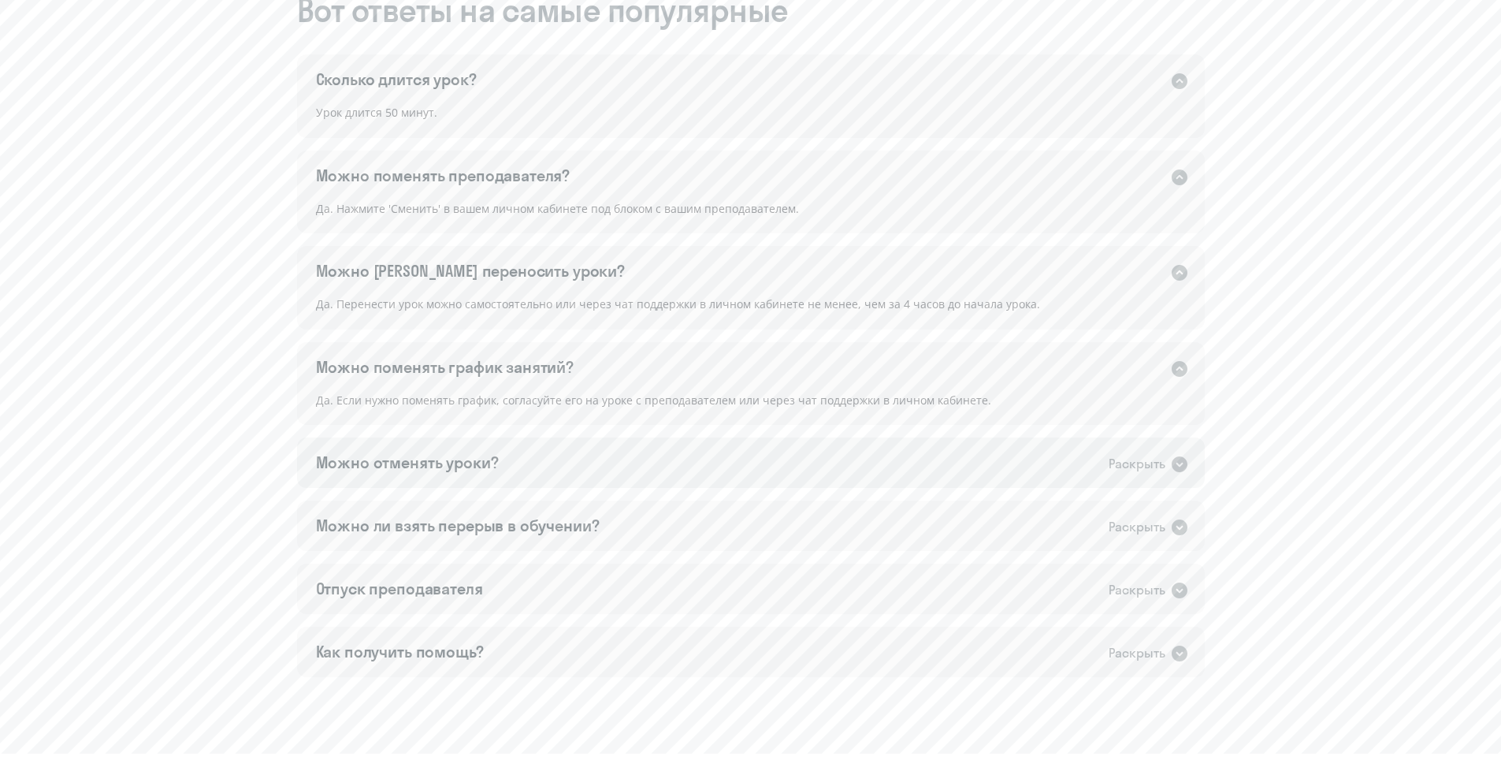
click at [552, 463] on div "Можно отменять уроки? Раскрыть" at bounding box center [751, 462] width 908 height 50
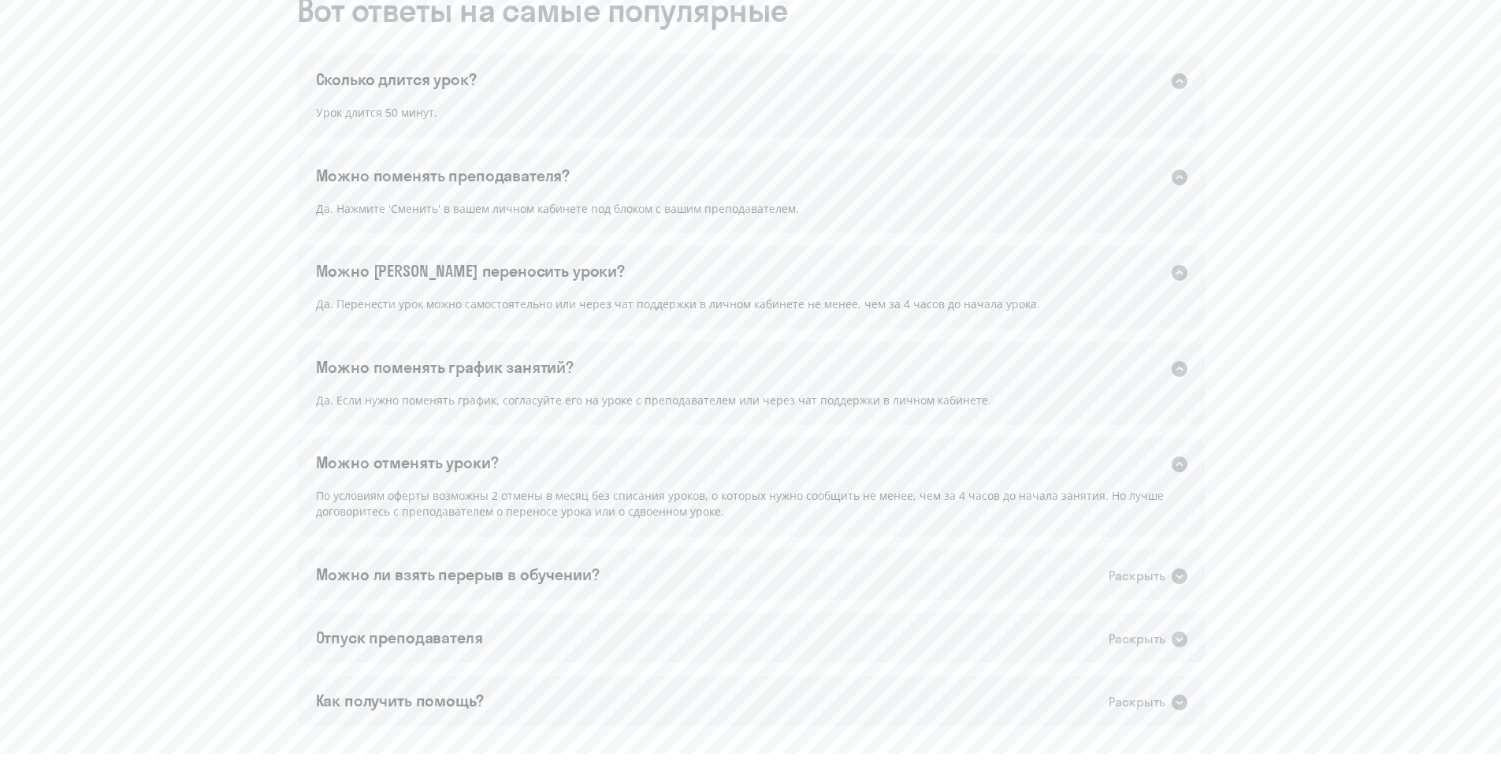
scroll to position [1025, 0]
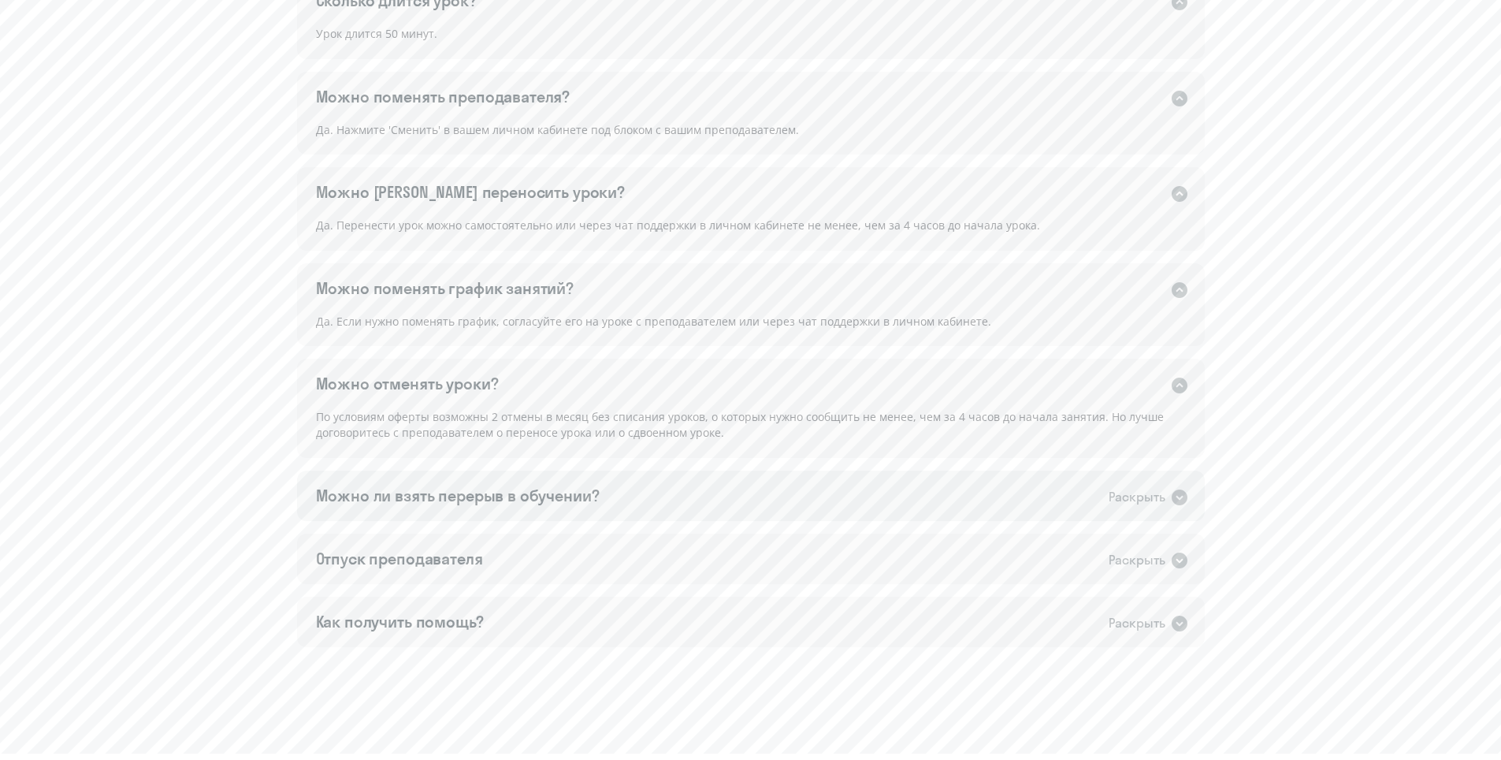
click at [493, 494] on div "Можно ли взять перерыв в обучении?" at bounding box center [458, 496] width 284 height 22
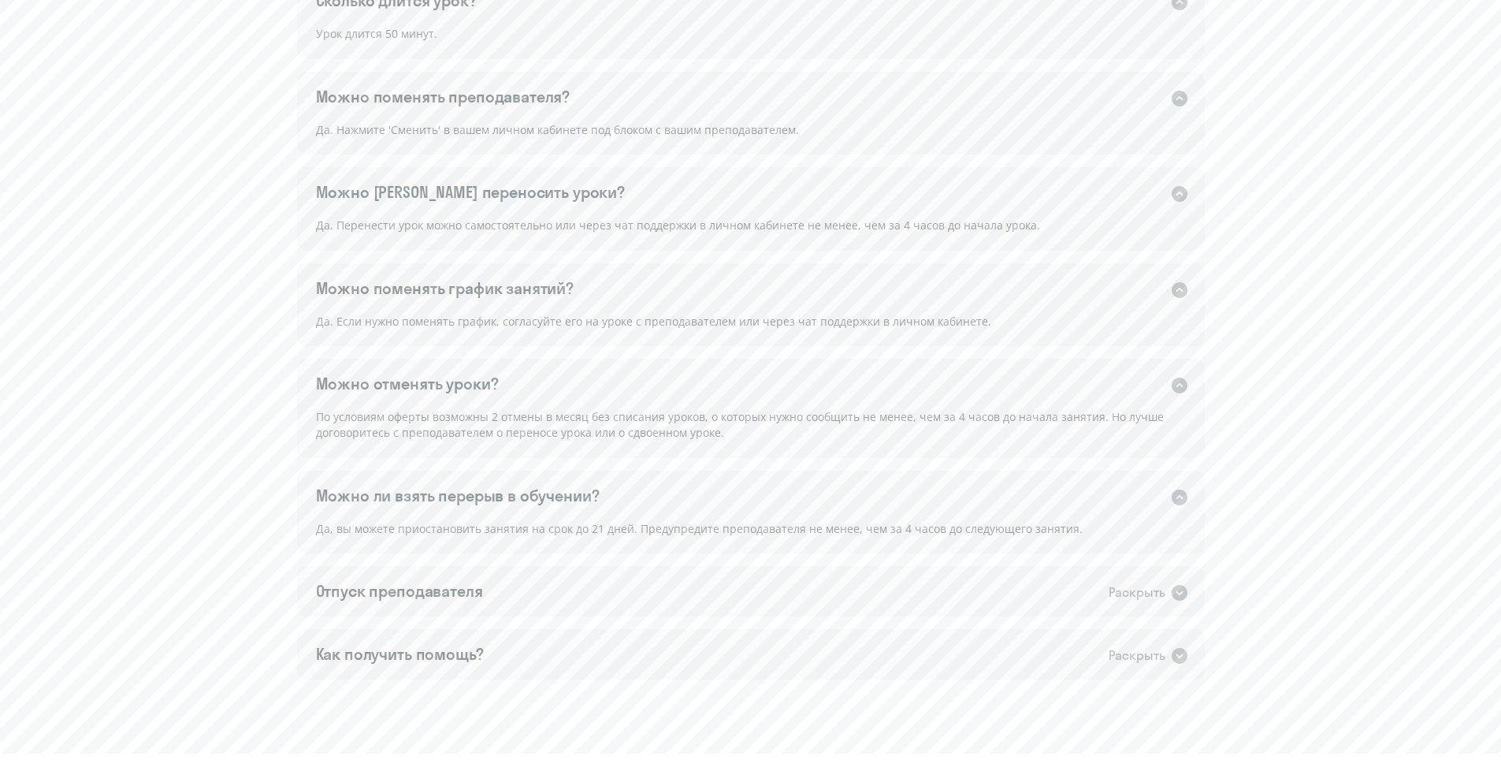
scroll to position [1101, 0]
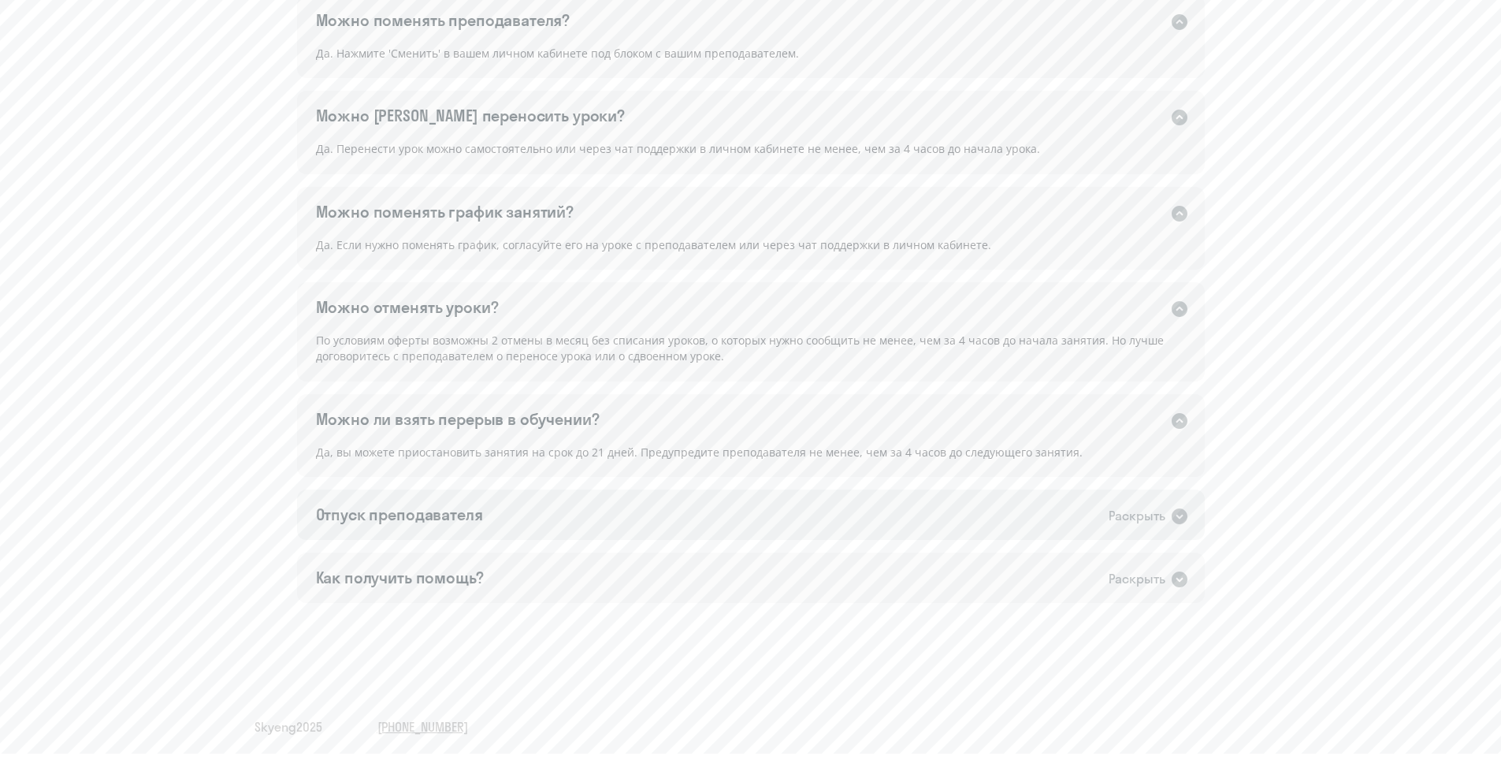
click at [447, 524] on div "Отпуск преподавателя" at bounding box center [399, 515] width 167 height 22
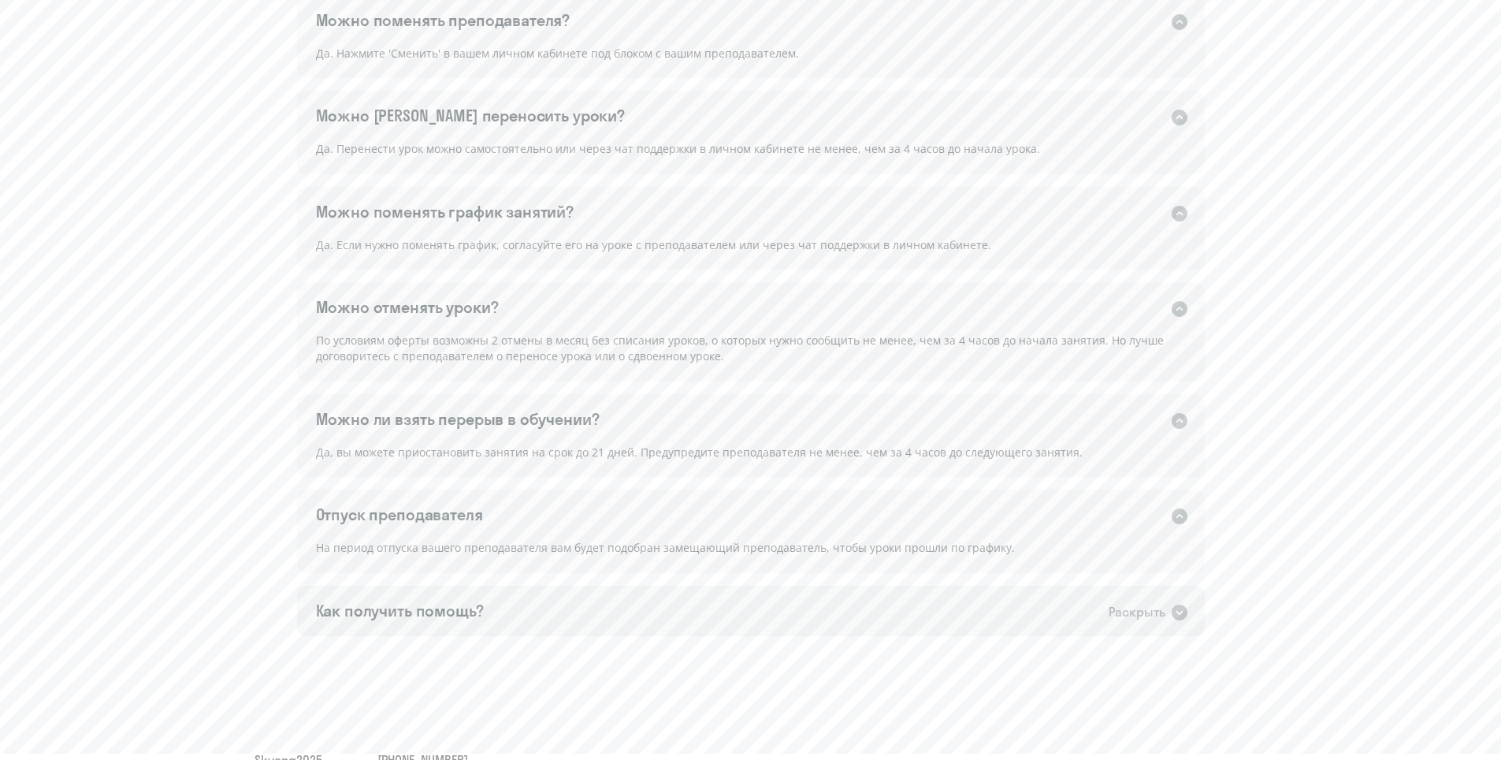
click at [502, 601] on div "Как получить помощь? Раскрыть" at bounding box center [751, 611] width 908 height 50
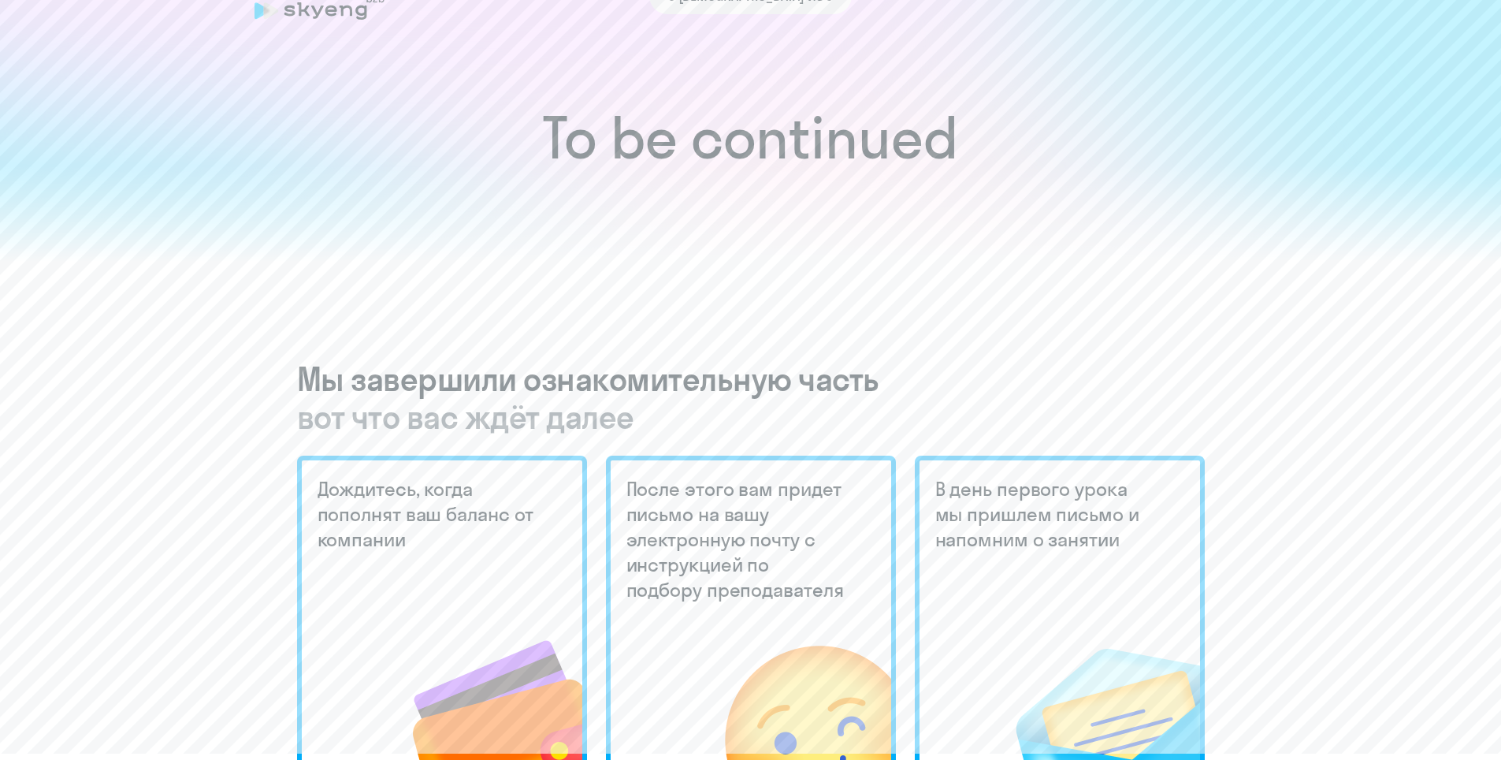
scroll to position [0, 0]
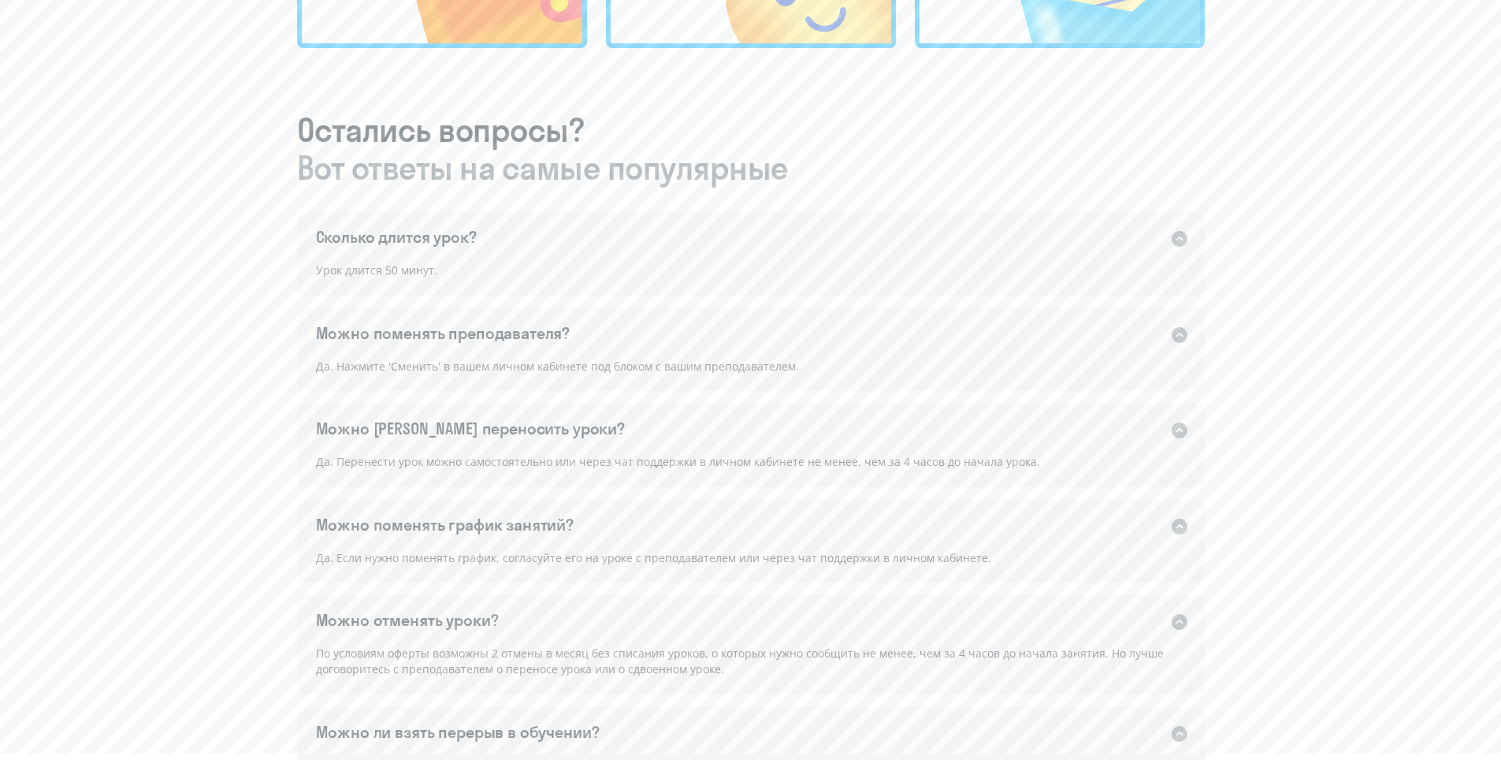
click at [988, 321] on div "Можно поменять преподавателя? Раскрыть" at bounding box center [751, 333] width 908 height 50
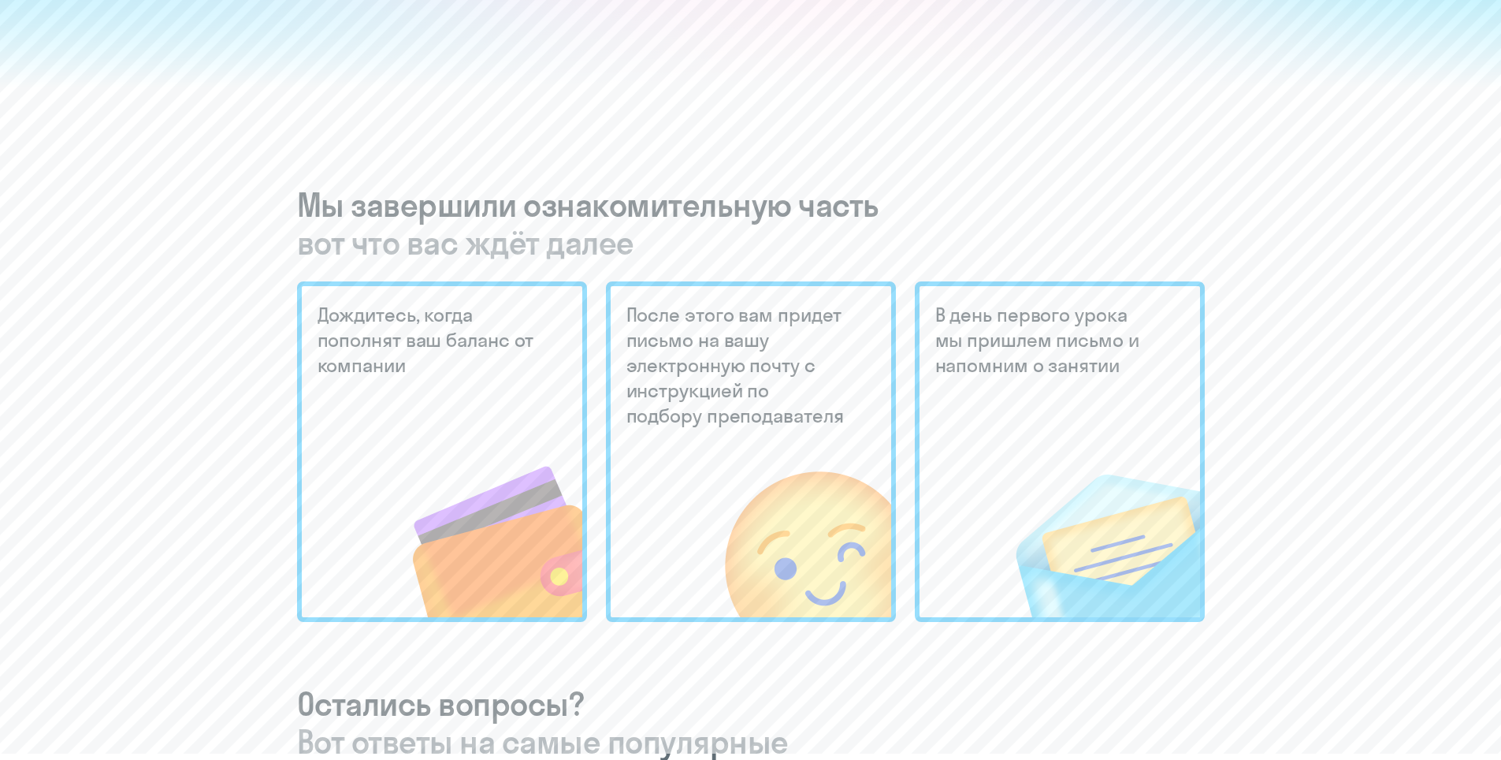
scroll to position [236, 0]
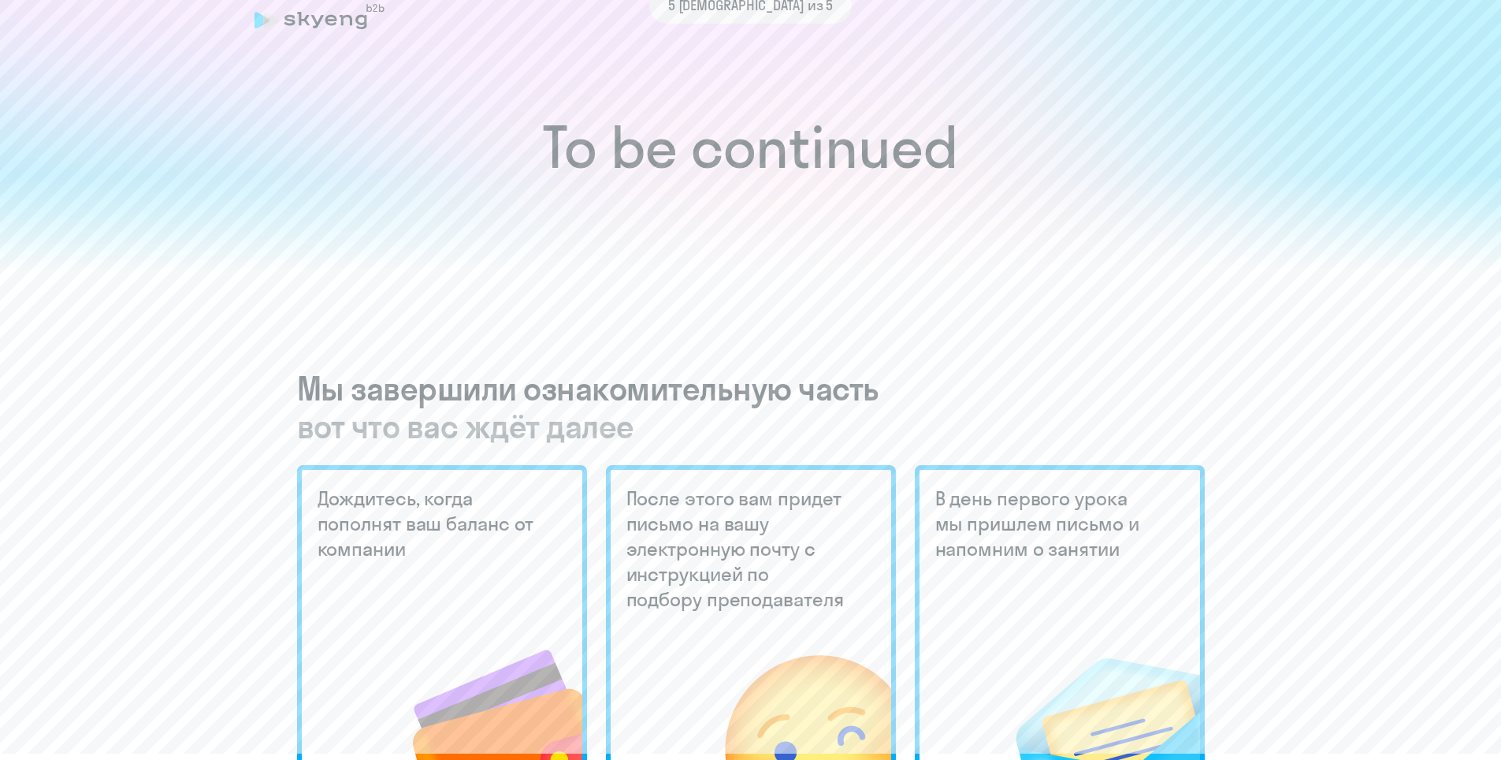
click at [417, 415] on span "вот что вас ждёт далее" at bounding box center [751, 426] width 908 height 38
click at [520, 552] on h5 "Дождитесь, когда пополнят ваш баланс от компании" at bounding box center [429, 523] width 222 height 76
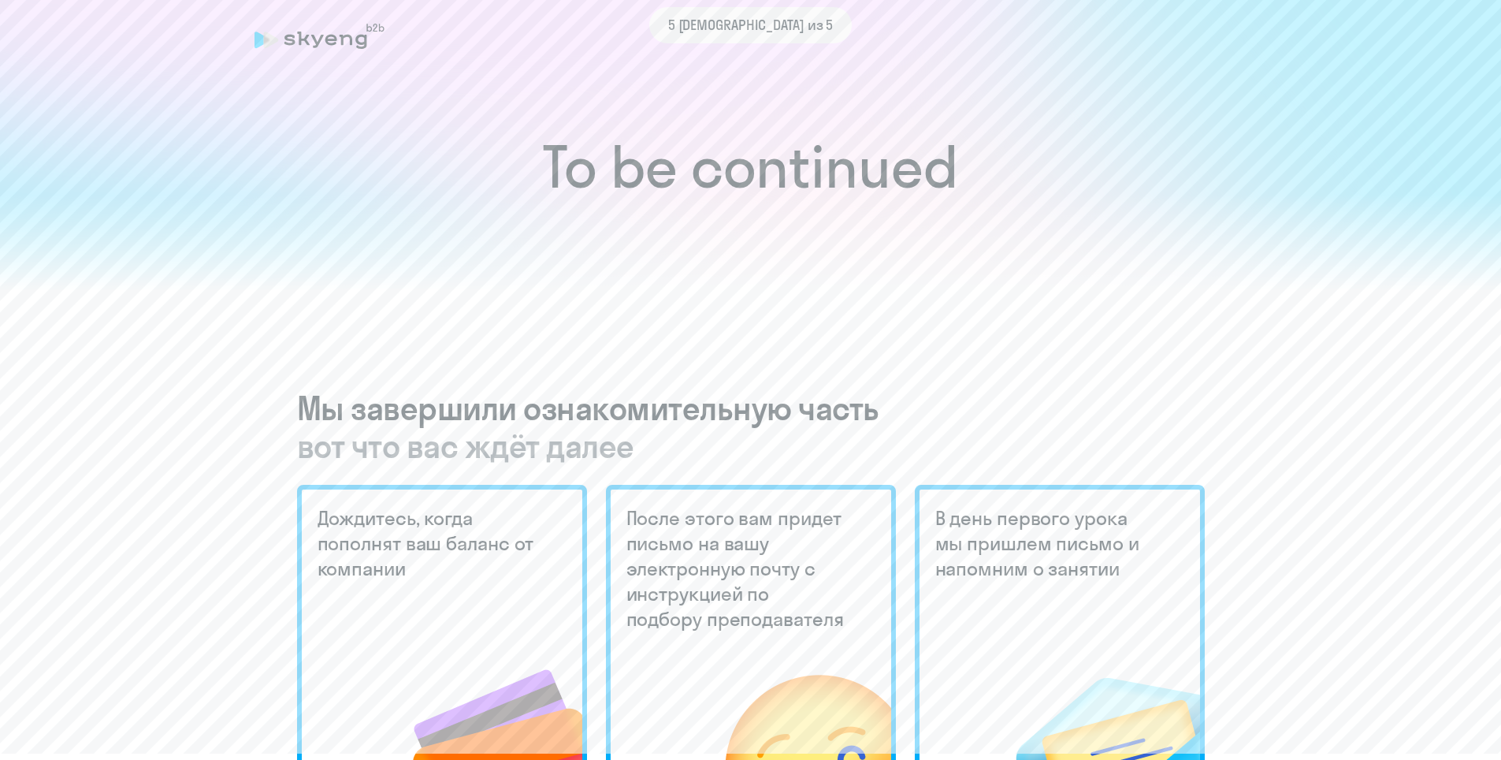
scroll to position [0, 0]
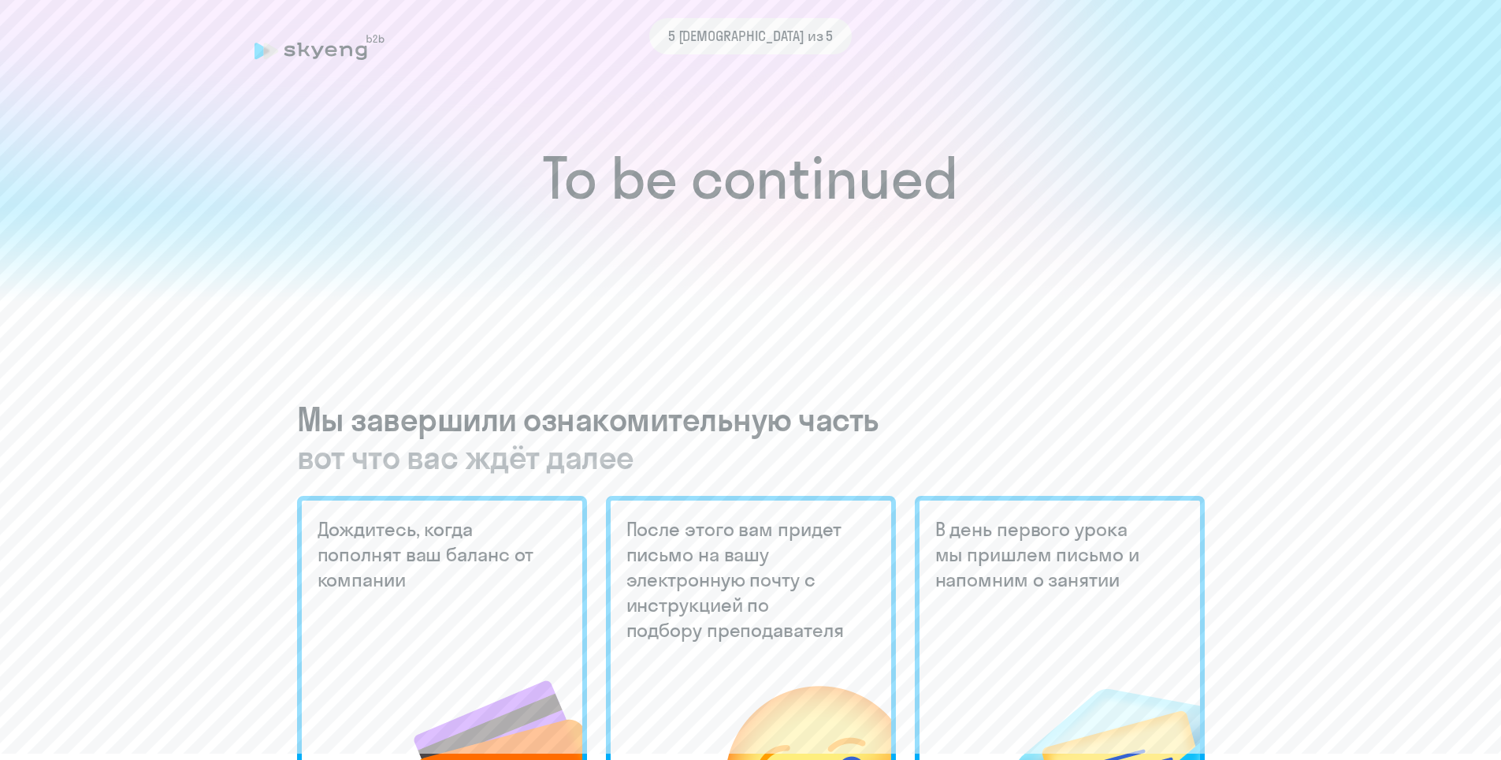
drag, startPoint x: 709, startPoint y: 124, endPoint x: 738, endPoint y: 182, distance: 64.9
click at [738, 182] on div "To be continued" at bounding box center [750, 110] width 1501 height 384
click at [738, 182] on h1 "To be continued" at bounding box center [751, 178] width 1438 height 55
click at [857, 166] on h1 "To be continued" at bounding box center [751, 178] width 1438 height 55
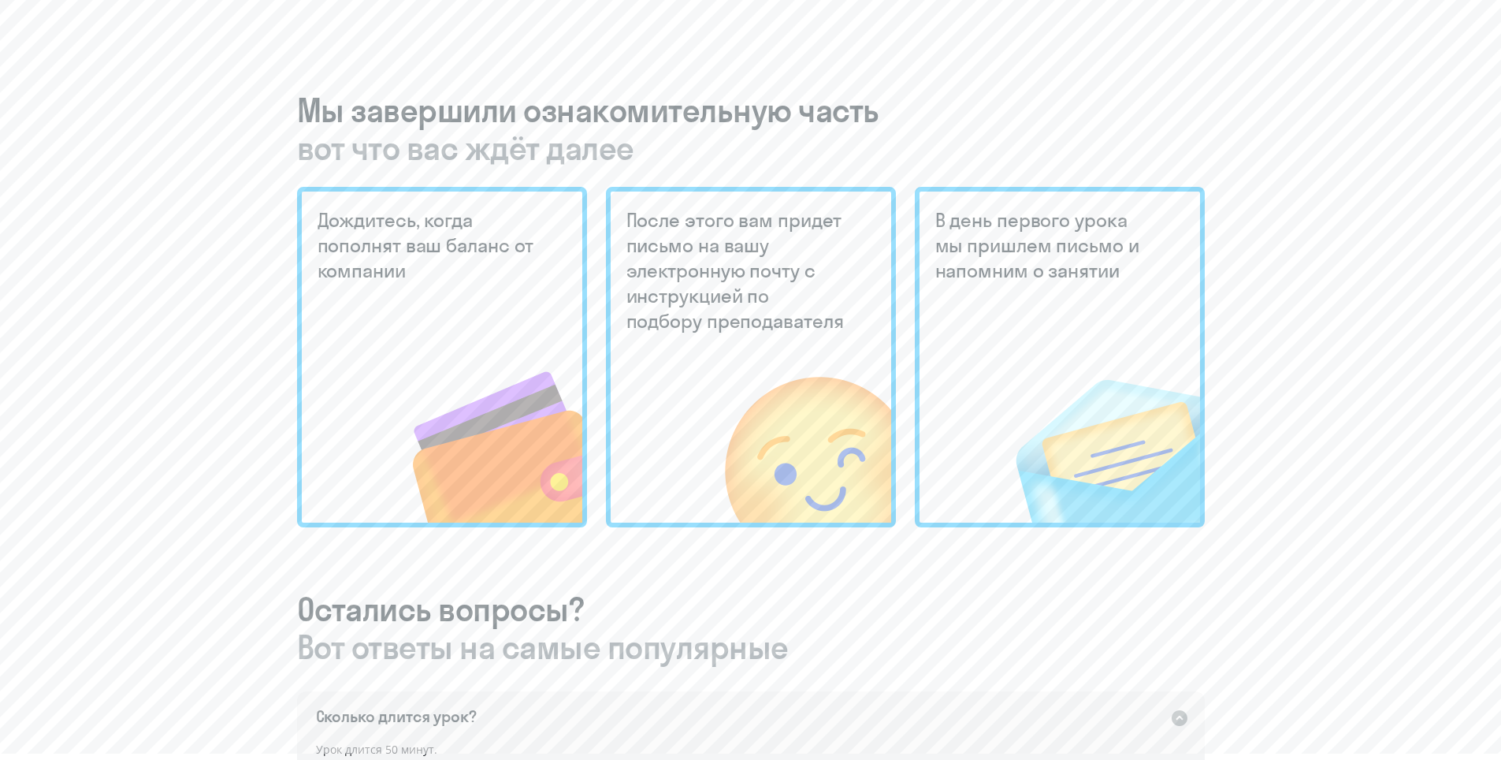
scroll to position [315, 0]
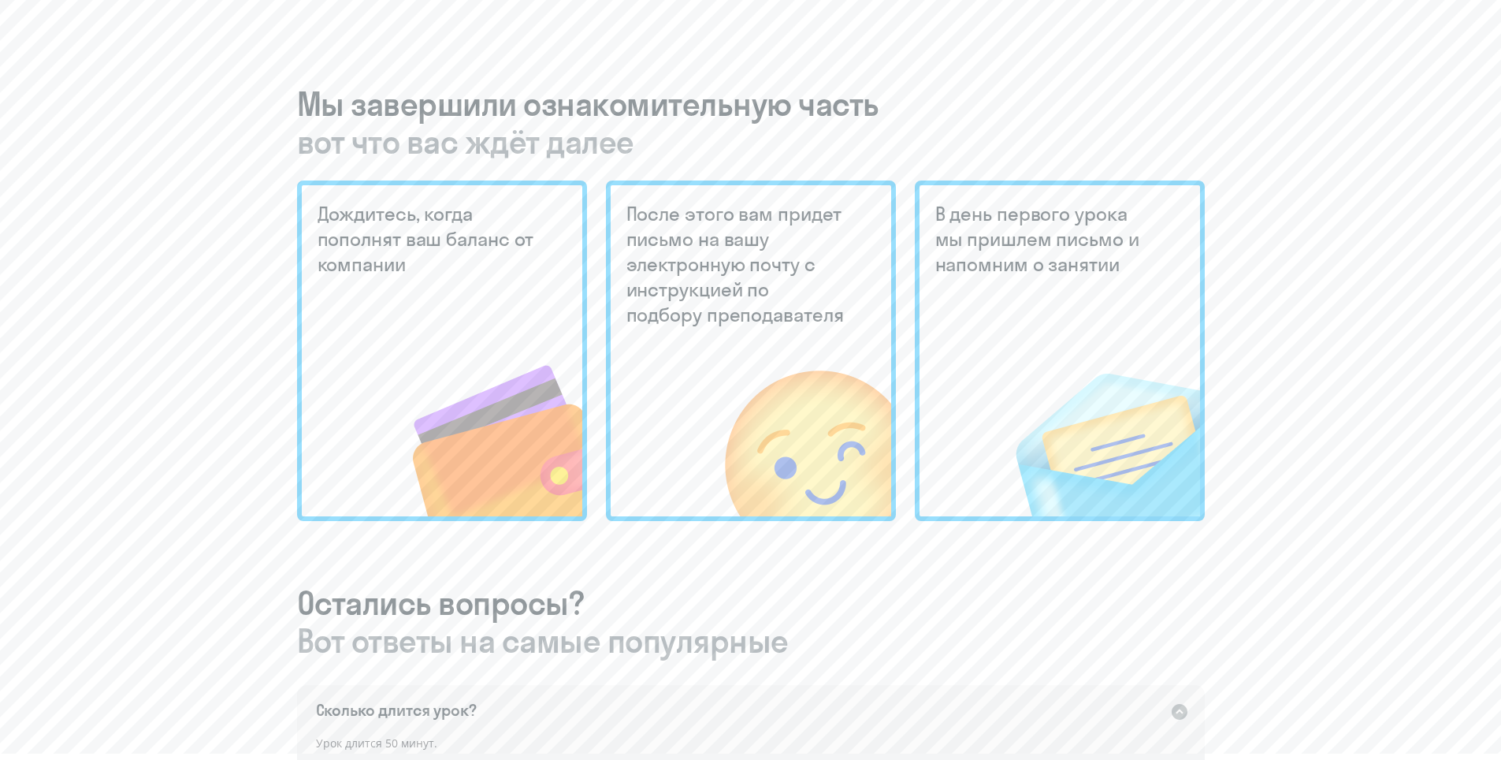
click at [902, 274] on div "Дождитесь, когда пополнят ваш баланс от компании После этого вам придет письмо …" at bounding box center [751, 350] width 908 height 340
click at [1032, 271] on h5 "В день первого урока мы пришлем письмо и напомним о занятии" at bounding box center [1046, 239] width 222 height 76
click at [722, 325] on img at bounding box center [776, 410] width 232 height 212
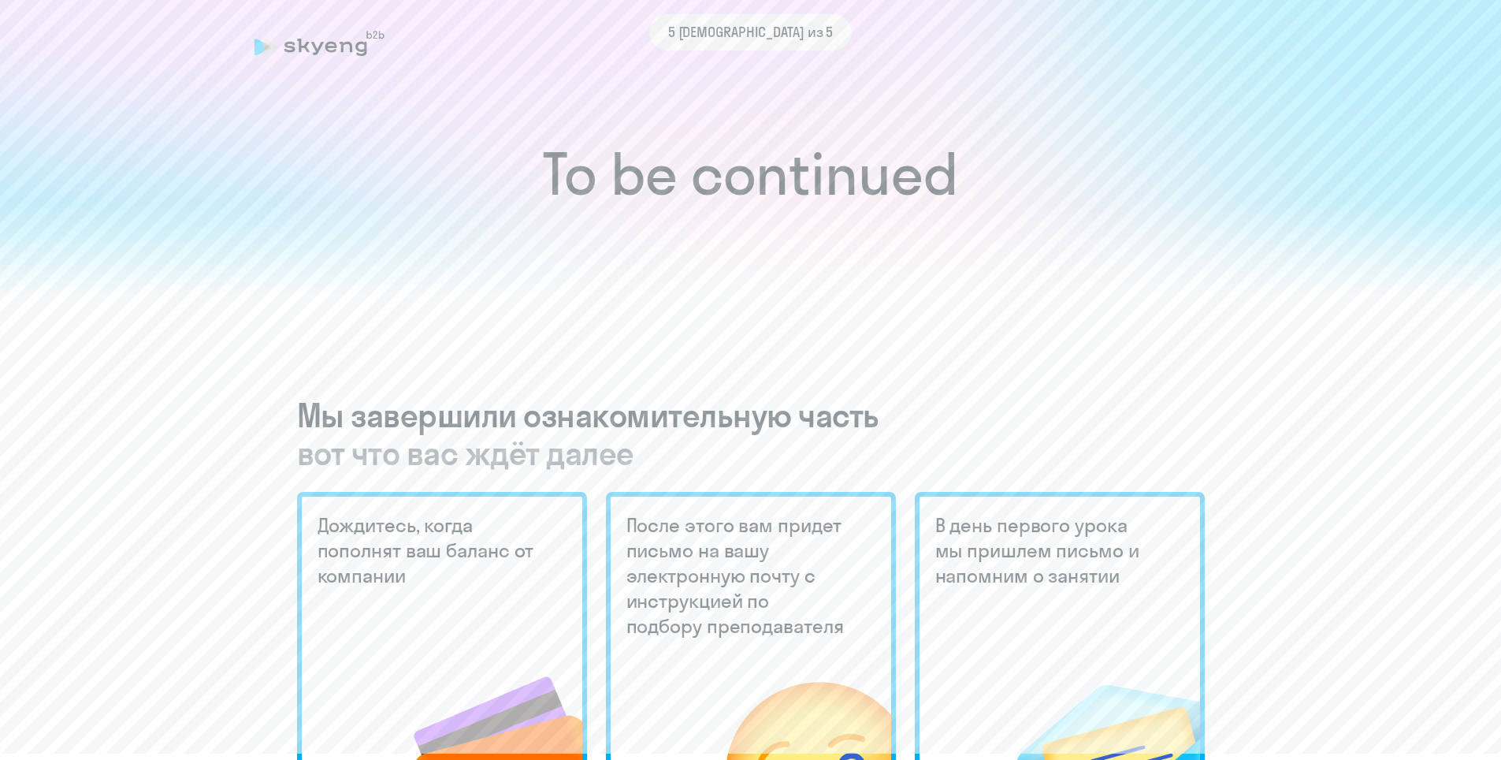
scroll to position [0, 0]
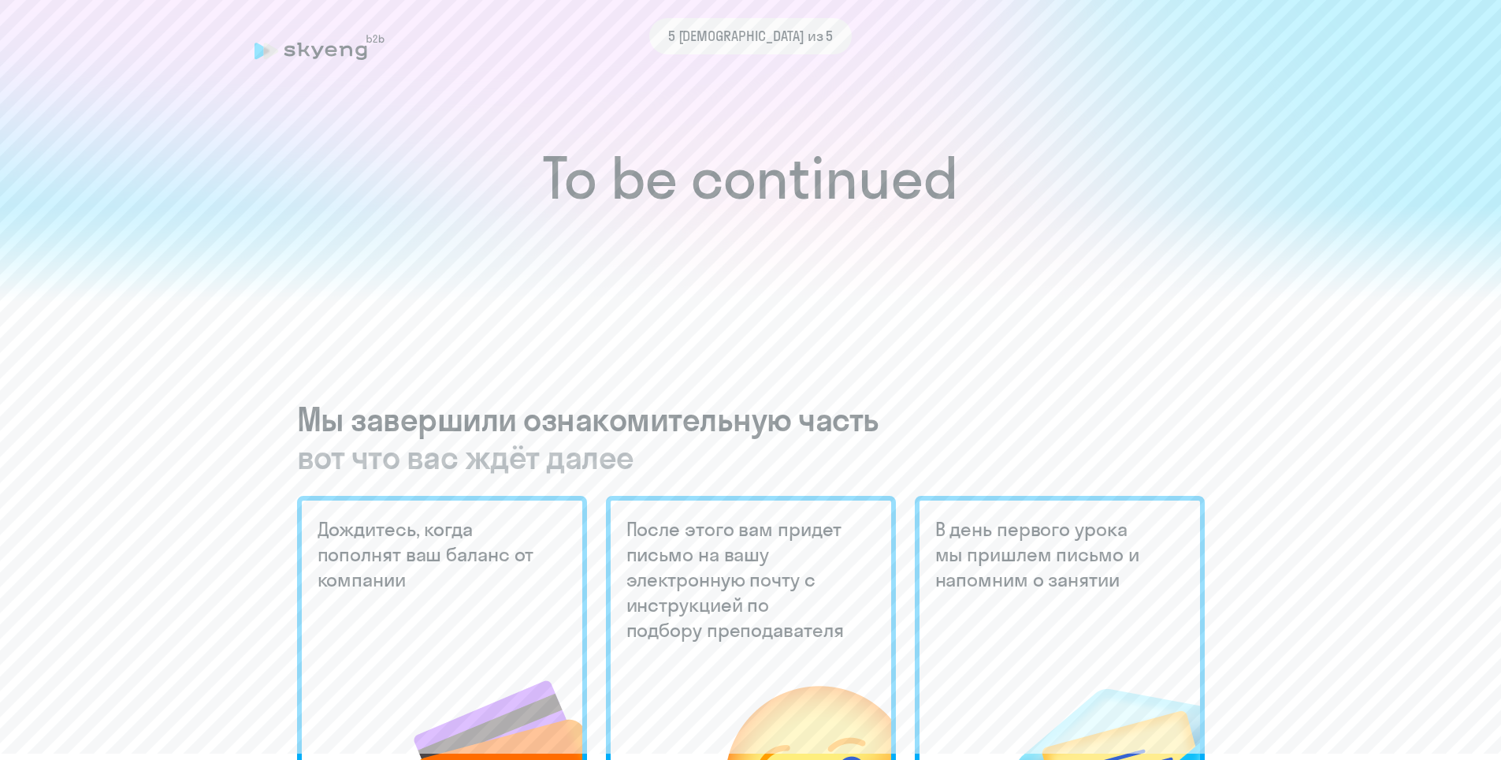
click at [327, 54] on div "5 шаг из 5" at bounding box center [751, 36] width 993 height 36
drag, startPoint x: 760, startPoint y: 50, endPoint x: 768, endPoint y: 71, distance: 23.0
click at [760, 49] on div "5 шаг из 5" at bounding box center [750, 36] width 203 height 36
click at [763, 40] on span "5 шаг из 5" at bounding box center [751, 36] width 166 height 20
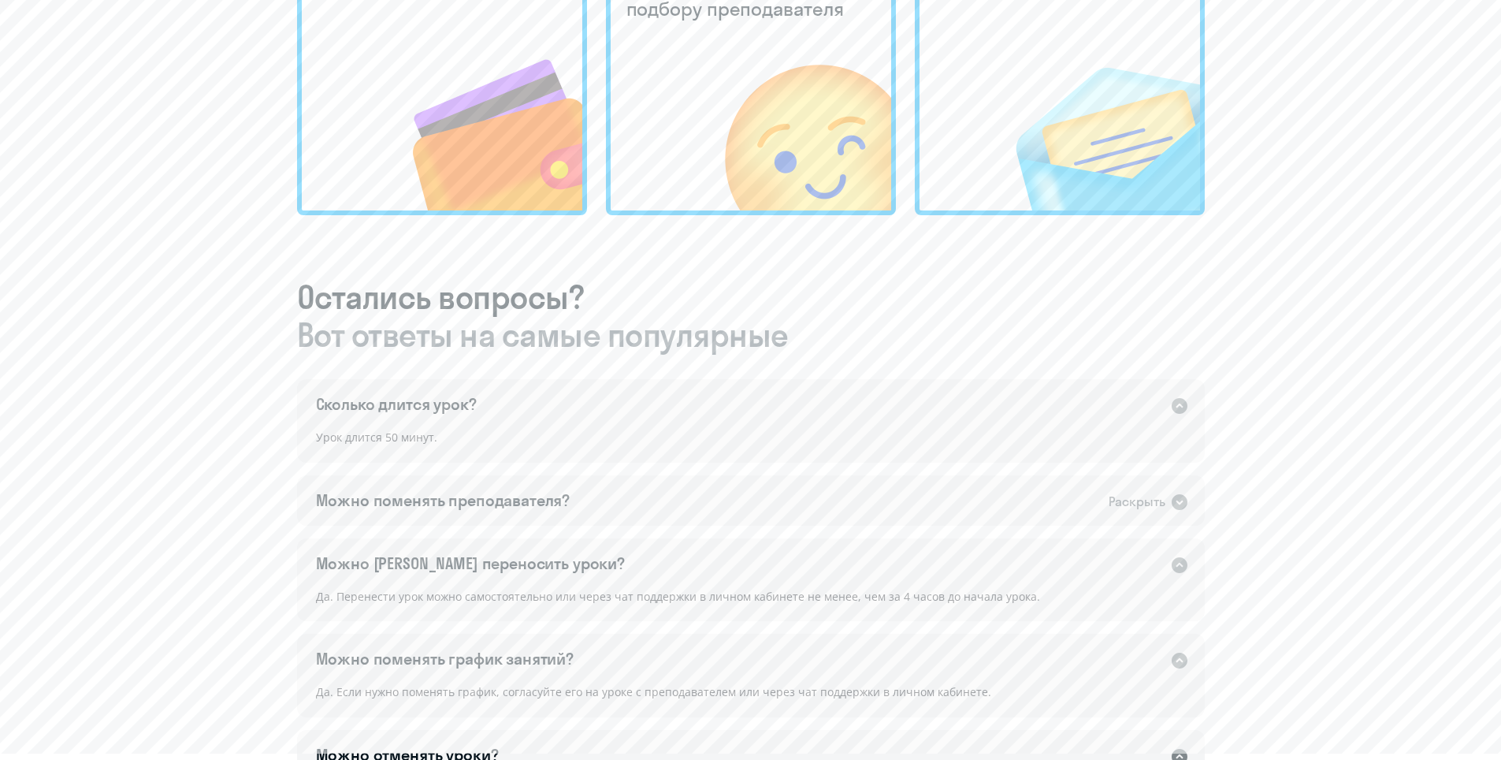
scroll to position [630, 0]
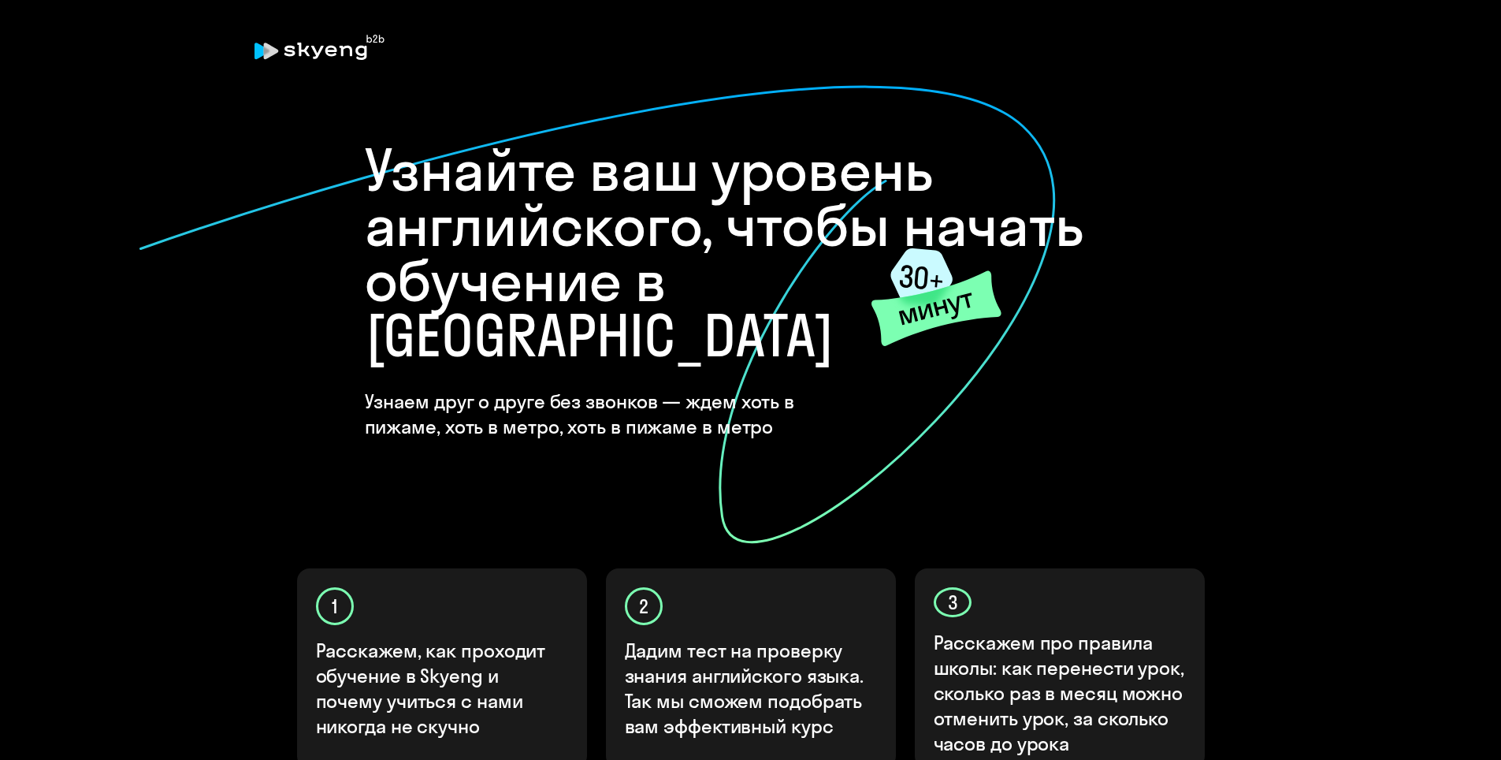
drag, startPoint x: 738, startPoint y: 143, endPoint x: 571, endPoint y: 110, distance: 169.6
click at [735, 143] on h1 "Узнайте ваш уровень английского, чтобы начать обучение в [GEOGRAPHIC_DATA]" at bounding box center [751, 253] width 772 height 221
click at [344, 49] on icon at bounding box center [320, 47] width 130 height 25
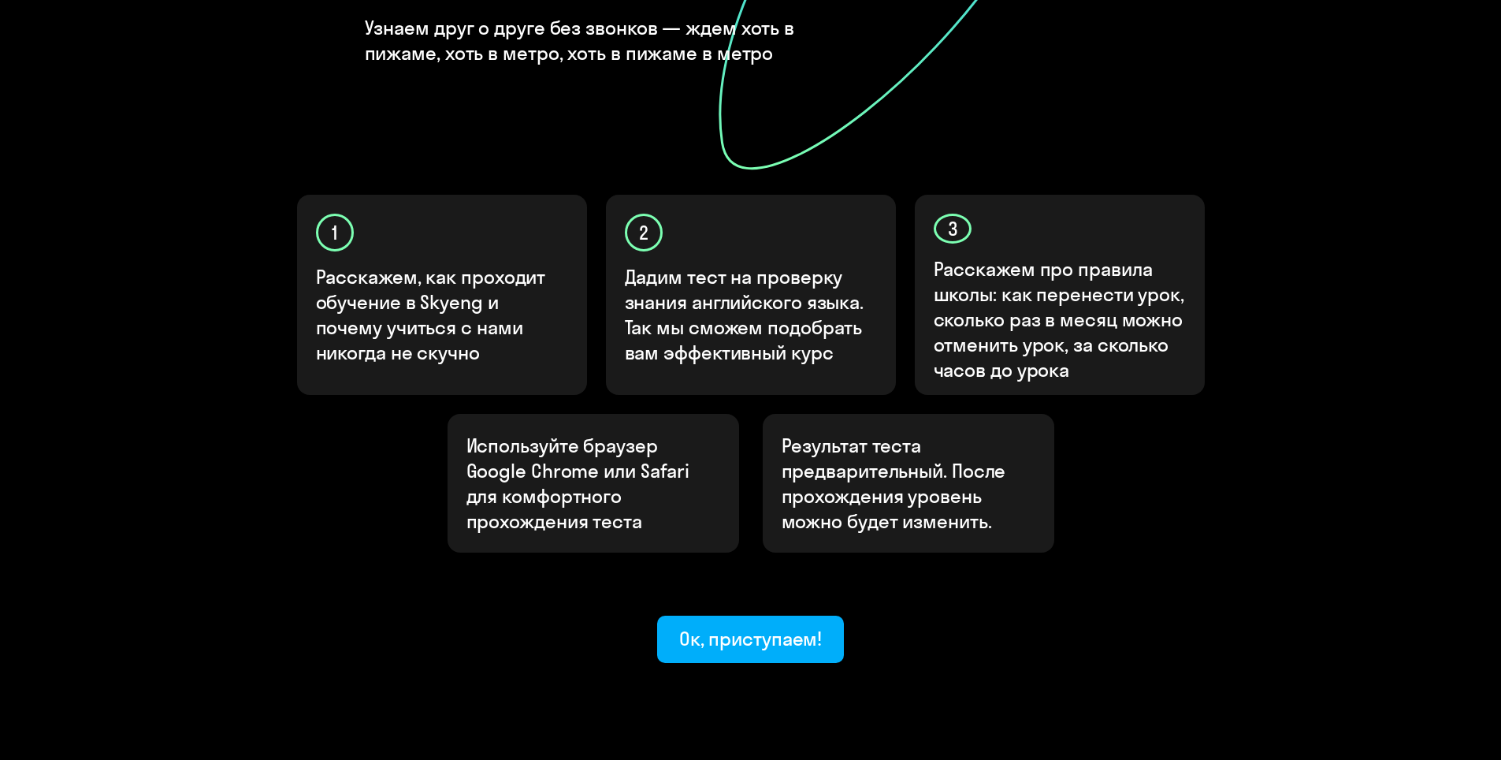
scroll to position [378, 0]
